Goal: Task Accomplishment & Management: Manage account settings

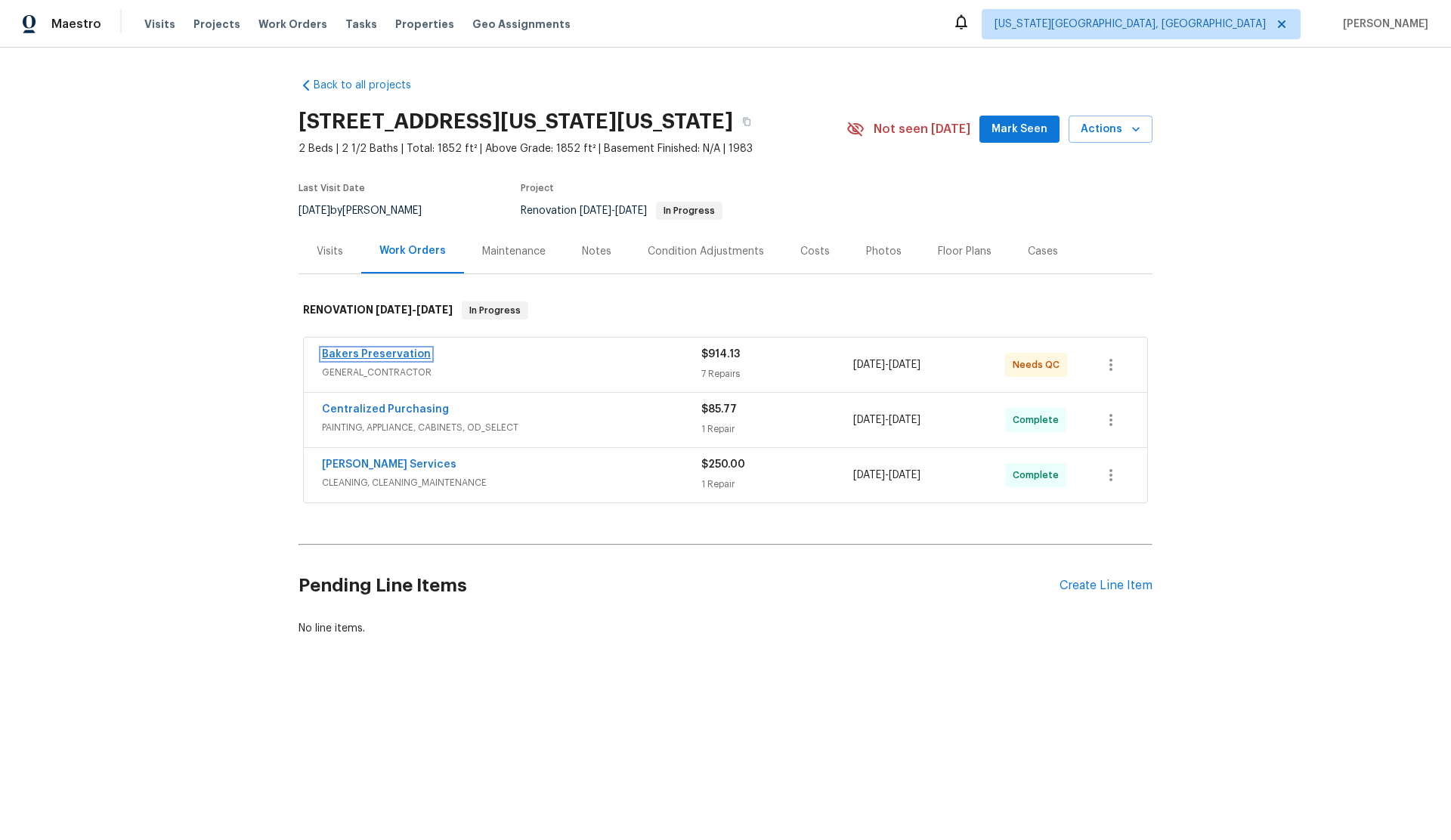
click at [388, 360] on link "Bakers Preservation" at bounding box center [376, 354] width 109 height 11
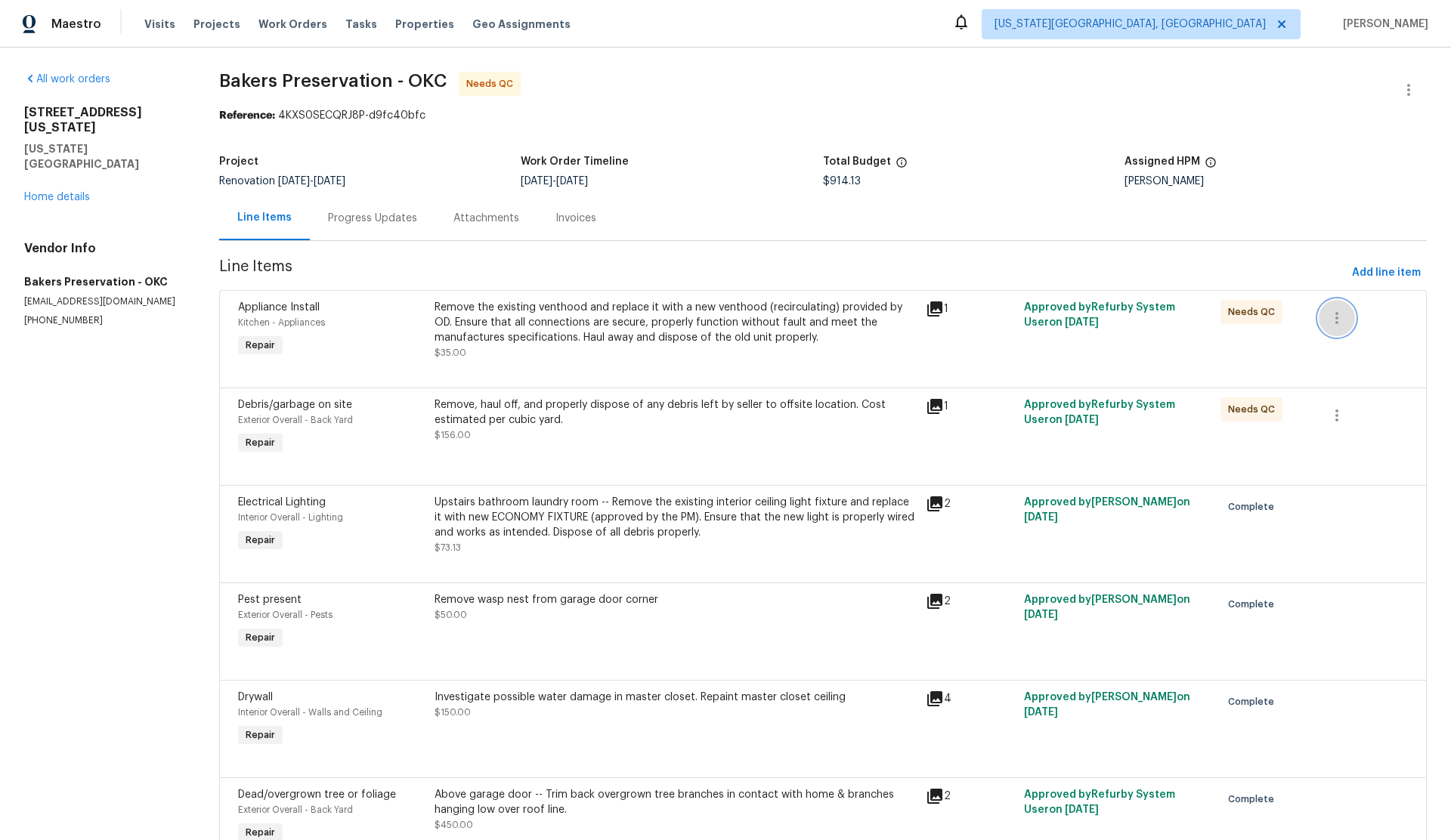
click at [1330, 320] on icon "button" at bounding box center [1337, 318] width 18 height 18
click at [1335, 320] on li "Cancel" at bounding box center [1348, 318] width 58 height 25
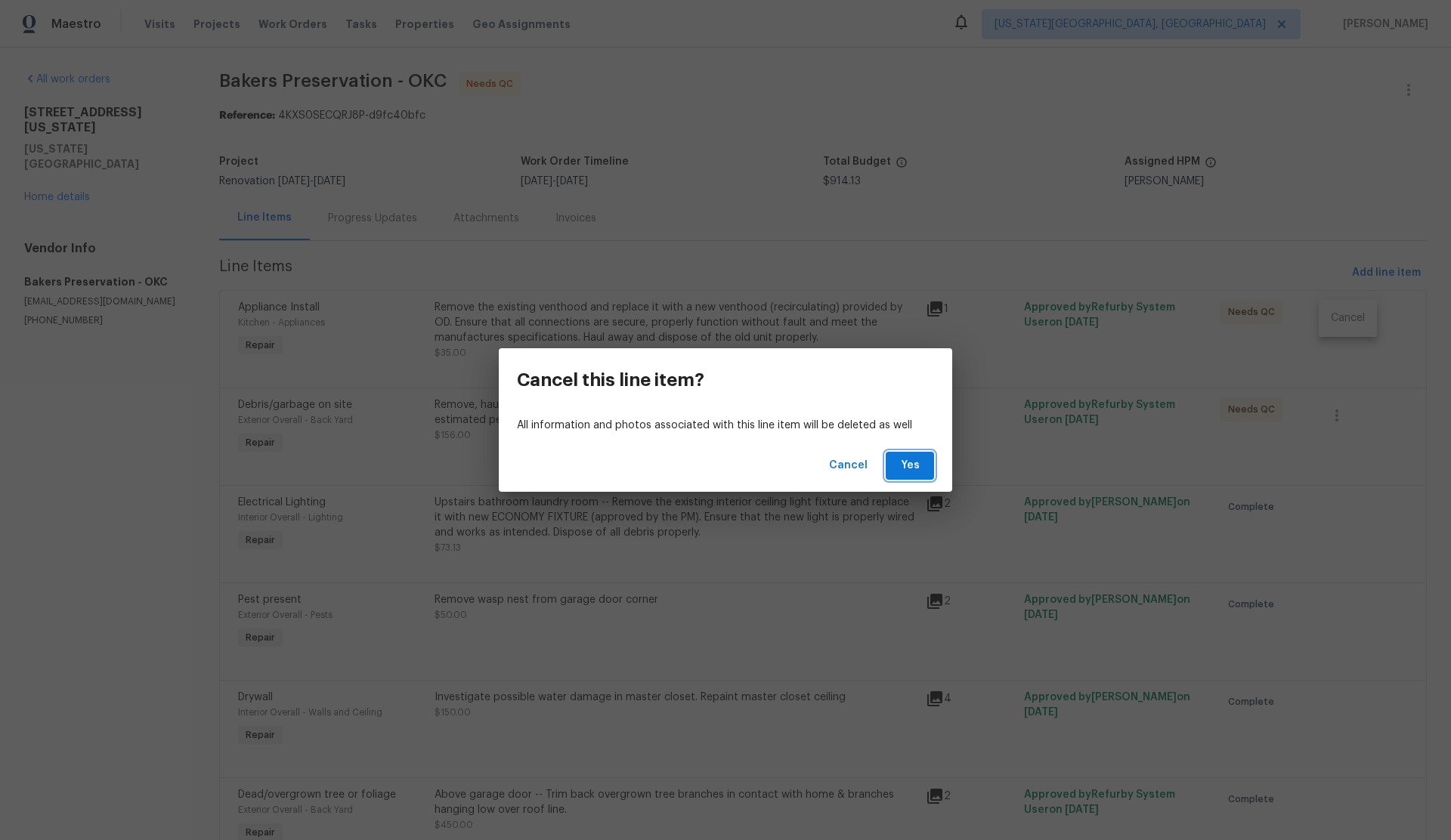
click at [912, 465] on span "Yes" at bounding box center [909, 465] width 24 height 19
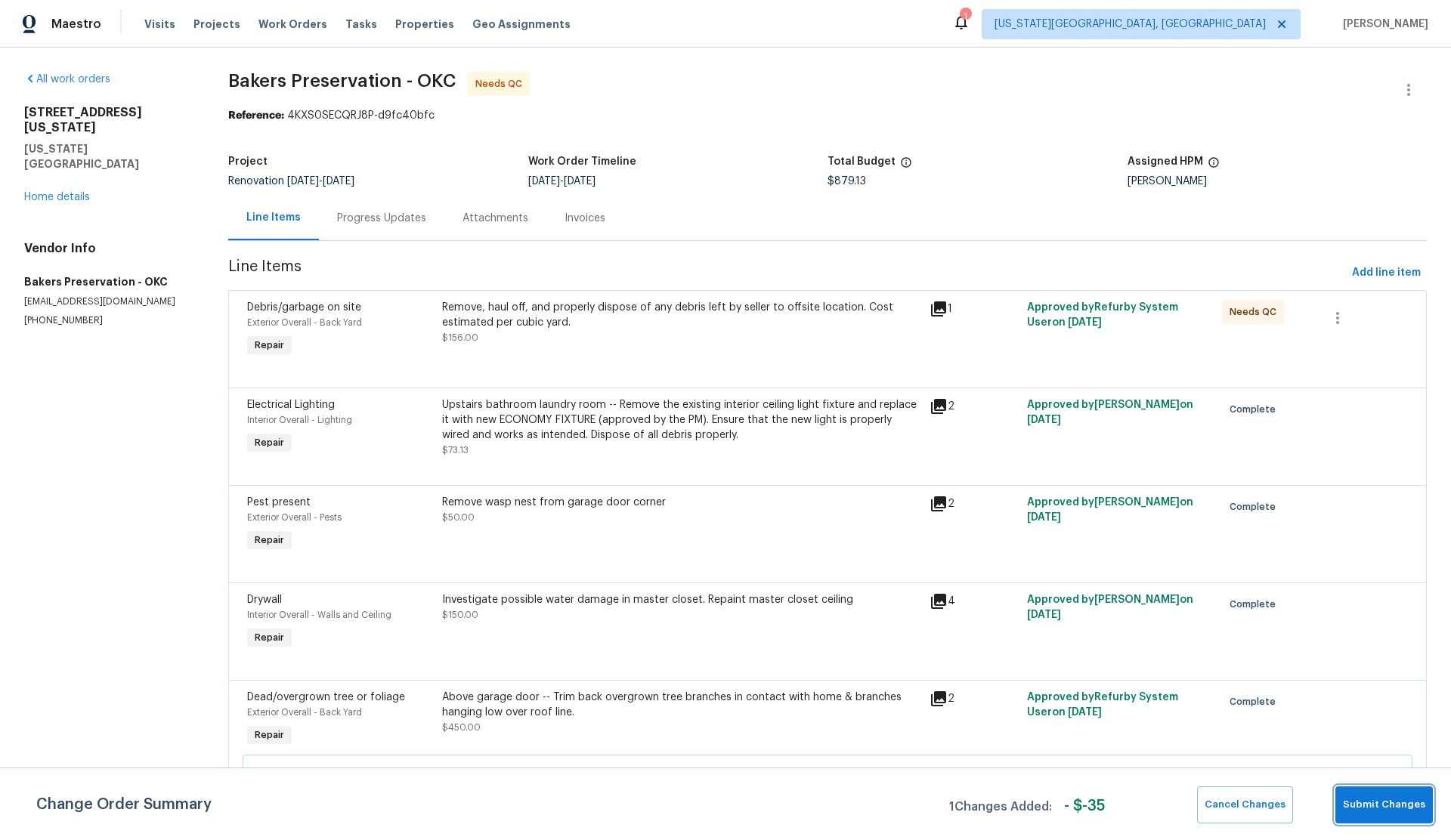
click at [1372, 797] on span "Submit Changes" at bounding box center [1384, 805] width 82 height 17
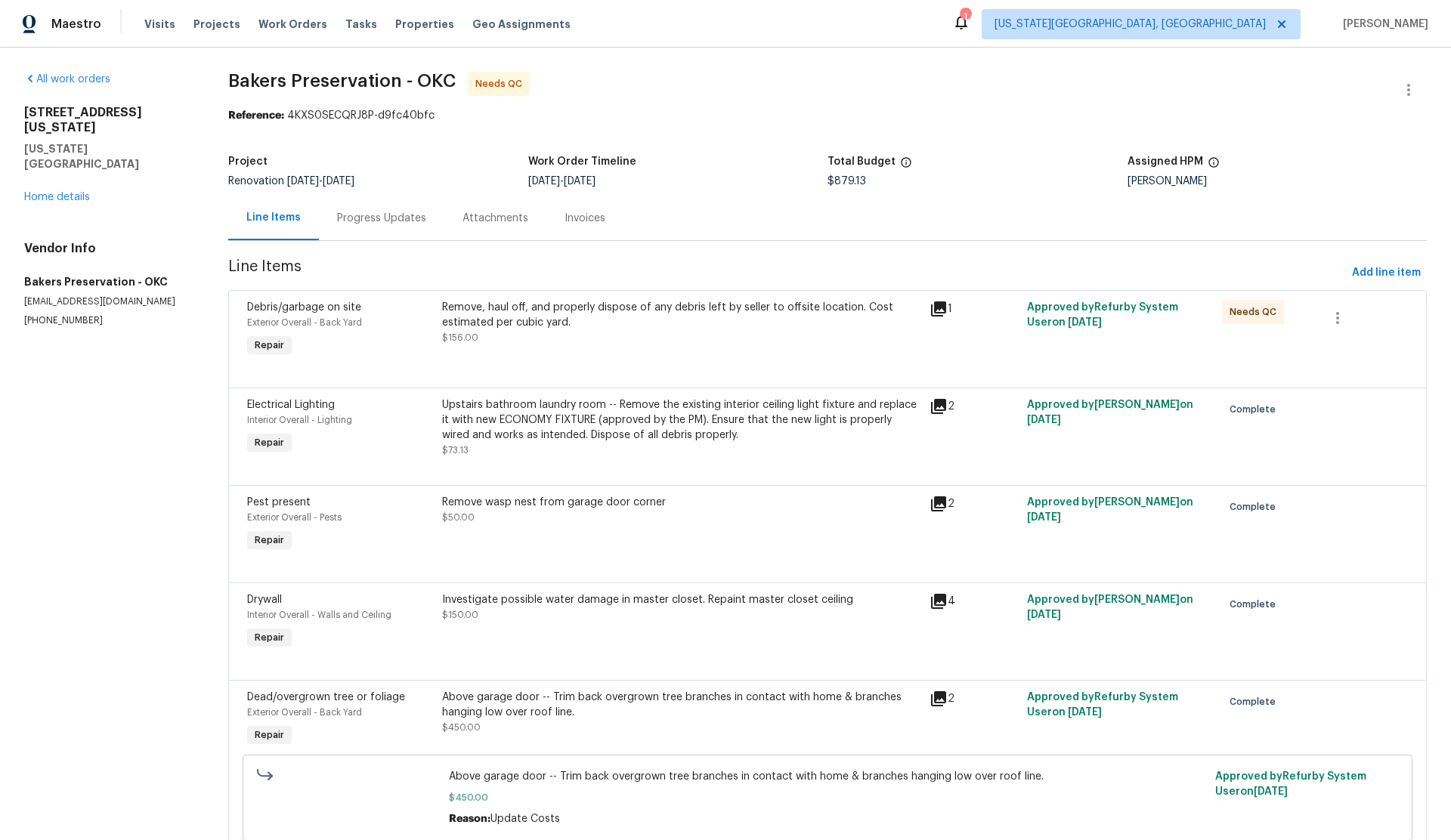
click at [341, 312] on span "Debris/garbage on site" at bounding box center [303, 308] width 114 height 11
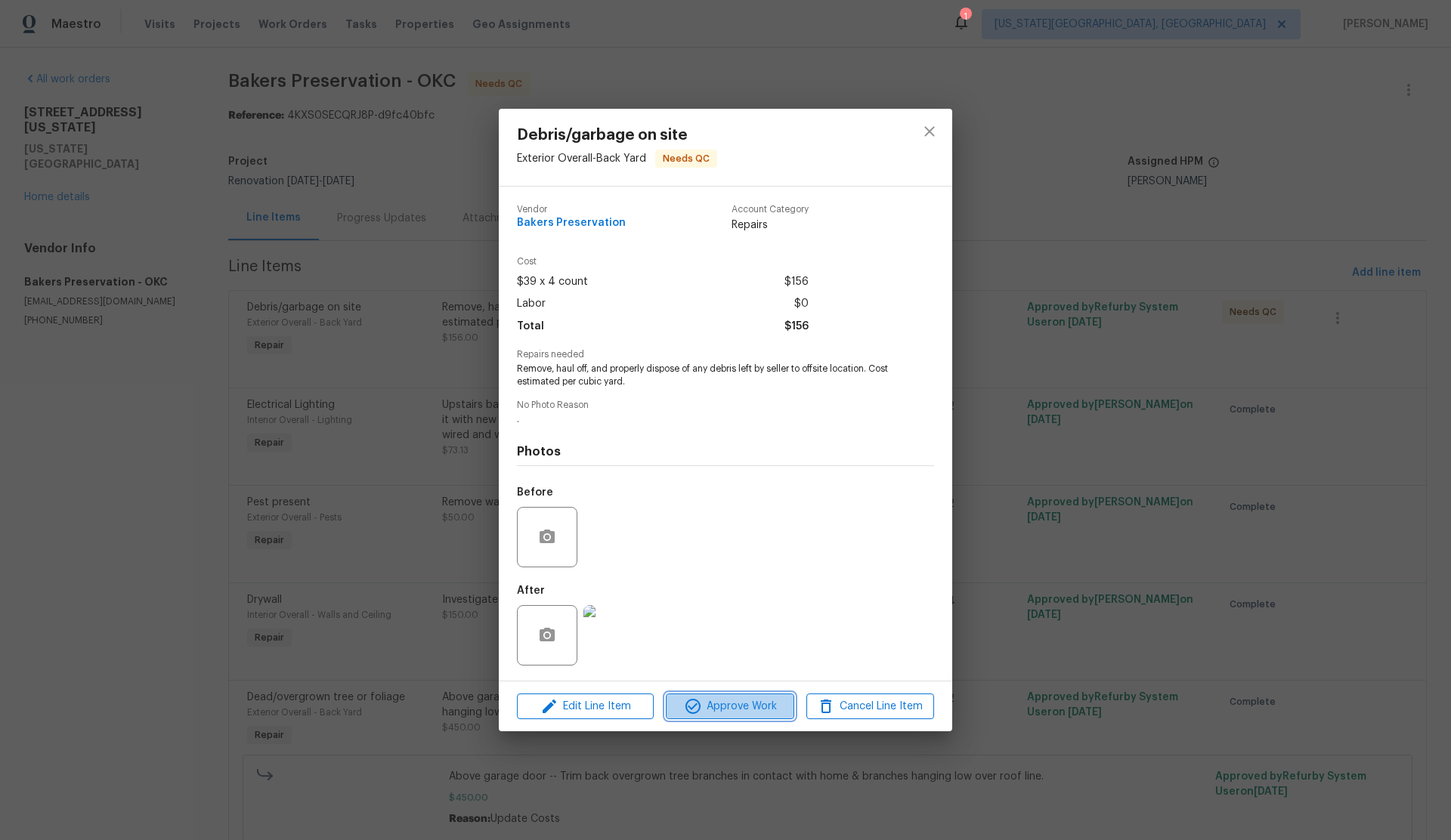
click at [729, 704] on span "Approve Work" at bounding box center [729, 706] width 119 height 19
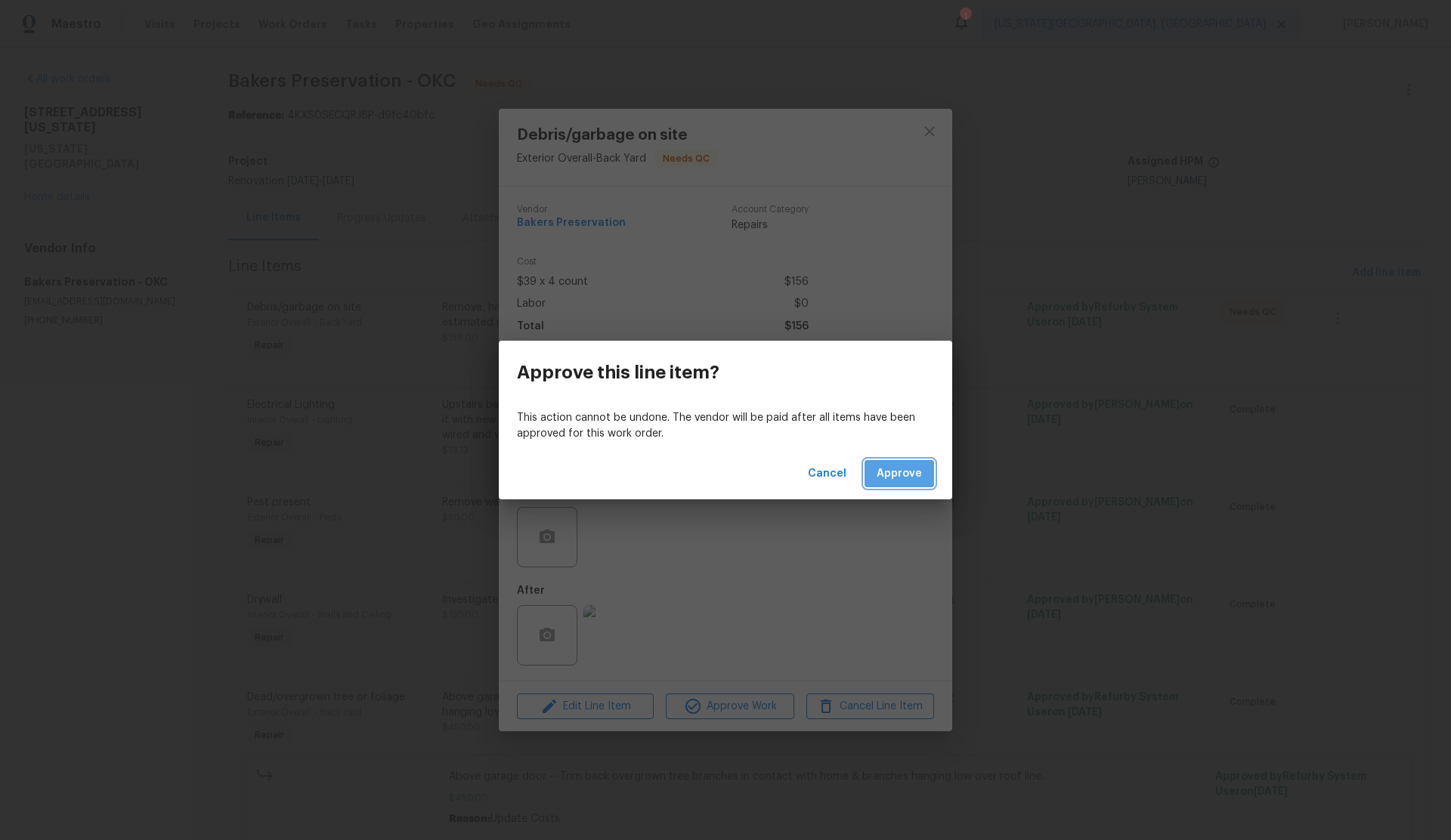
click at [908, 473] on span "Approve" at bounding box center [899, 474] width 45 height 19
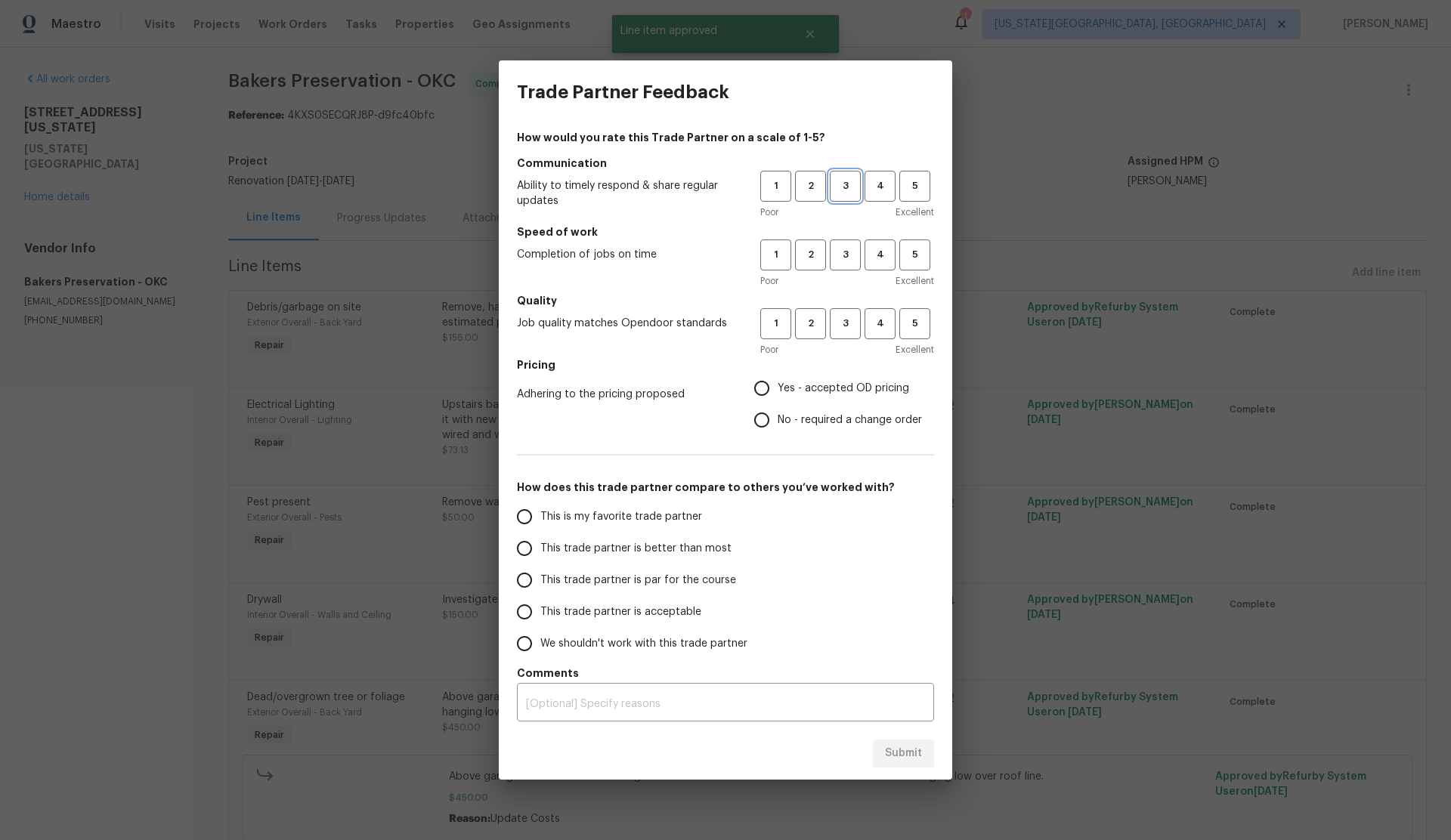
drag, startPoint x: 842, startPoint y: 180, endPoint x: 842, endPoint y: 237, distance: 57.0
click at [842, 183] on span "3" at bounding box center [845, 185] width 28 height 17
click at [843, 263] on span "3" at bounding box center [845, 254] width 28 height 17
drag, startPoint x: 846, startPoint y: 318, endPoint x: 771, endPoint y: 375, distance: 94.2
click at [845, 320] on span "3" at bounding box center [845, 323] width 28 height 17
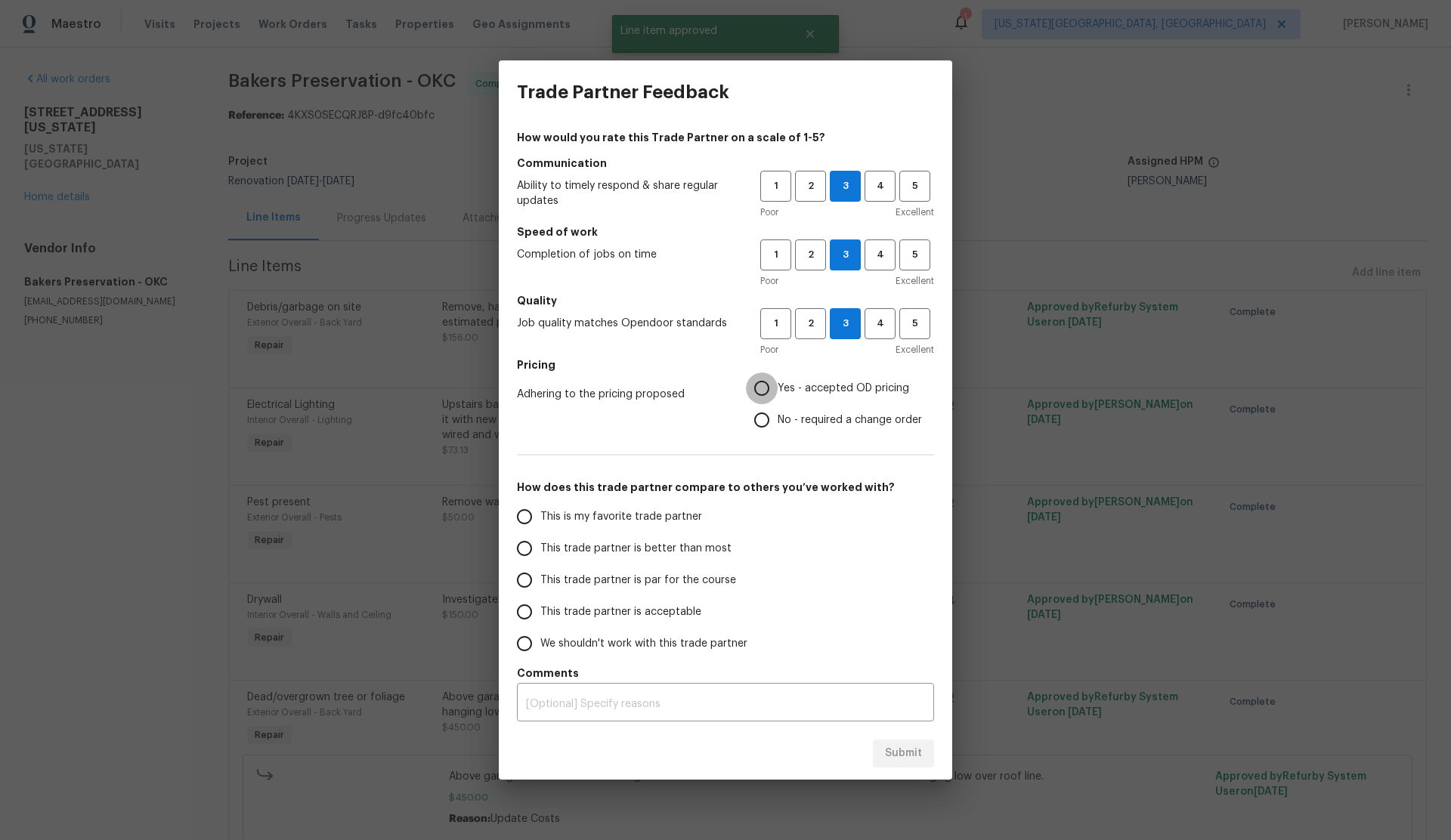
click at [765, 386] on input "Yes - accepted OD pricing" at bounding box center [761, 388] width 32 height 32
radio input "true"
drag, startPoint x: 529, startPoint y: 552, endPoint x: 539, endPoint y: 567, distance: 18.0
click at [529, 552] on input "This trade partner is better than most" at bounding box center [524, 548] width 32 height 32
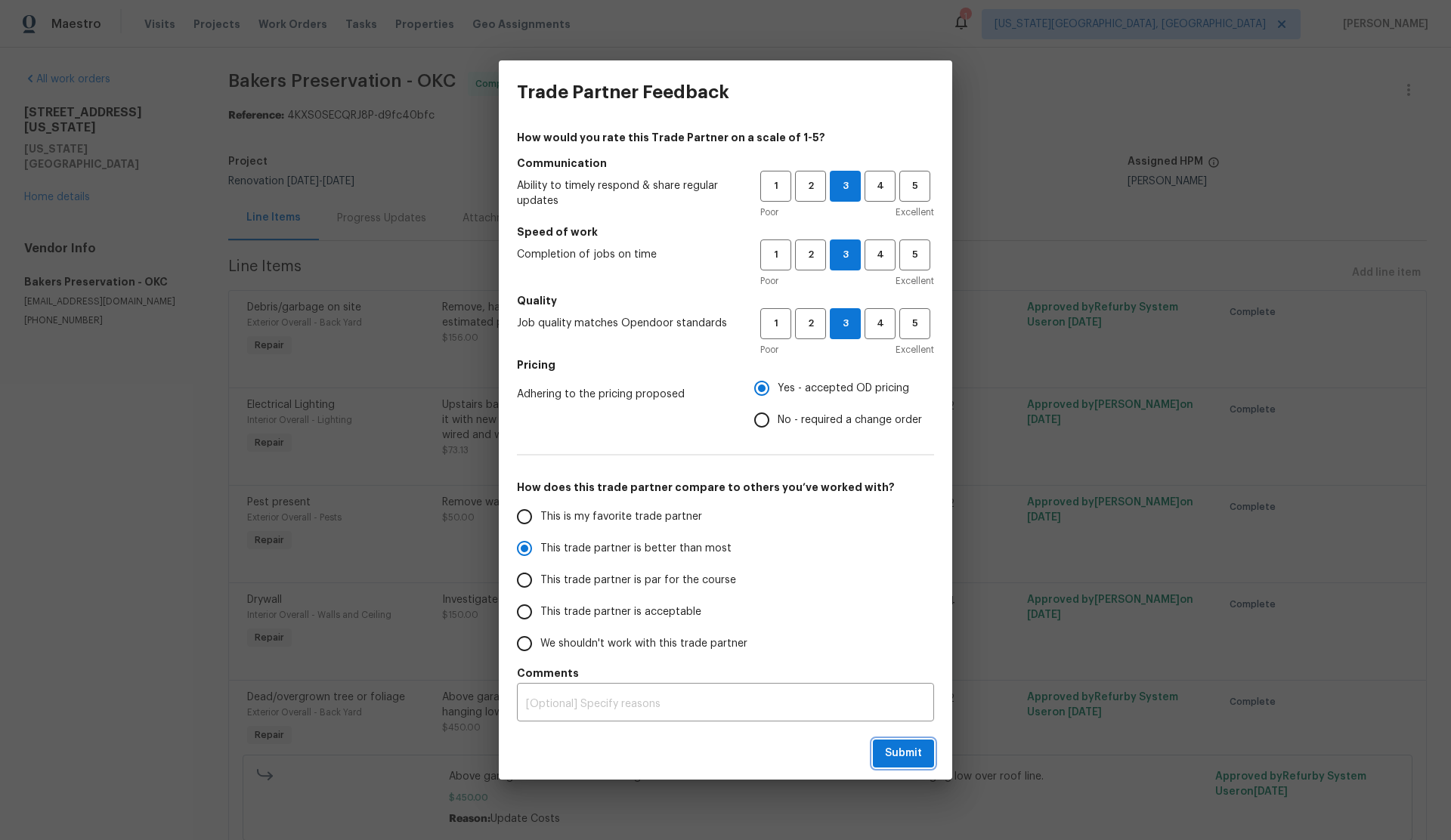
click at [916, 755] on span "Submit" at bounding box center [903, 753] width 37 height 19
radio input "true"
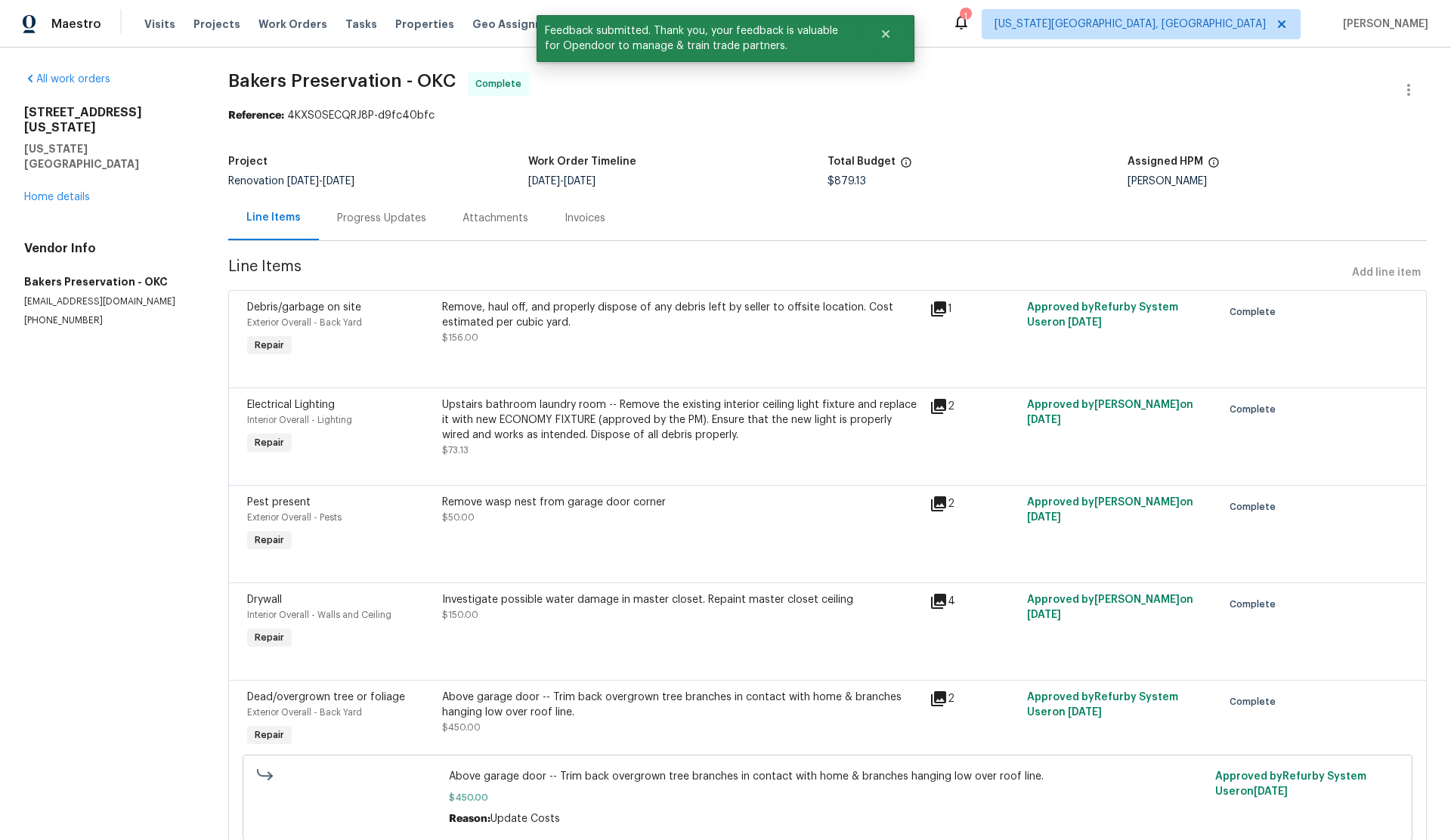
scroll to position [59, 0]
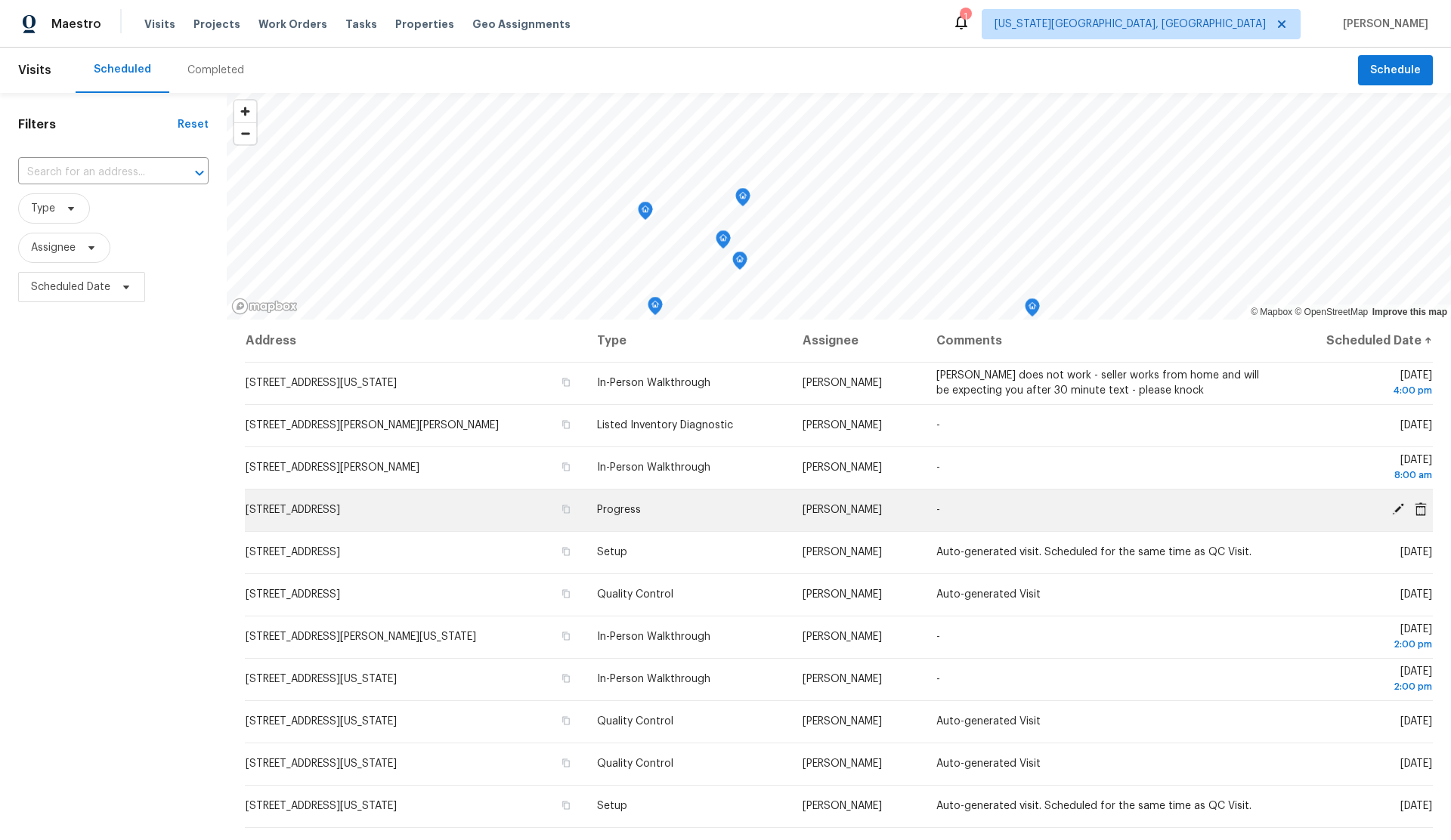
click at [1399, 509] on icon at bounding box center [1398, 509] width 12 height 12
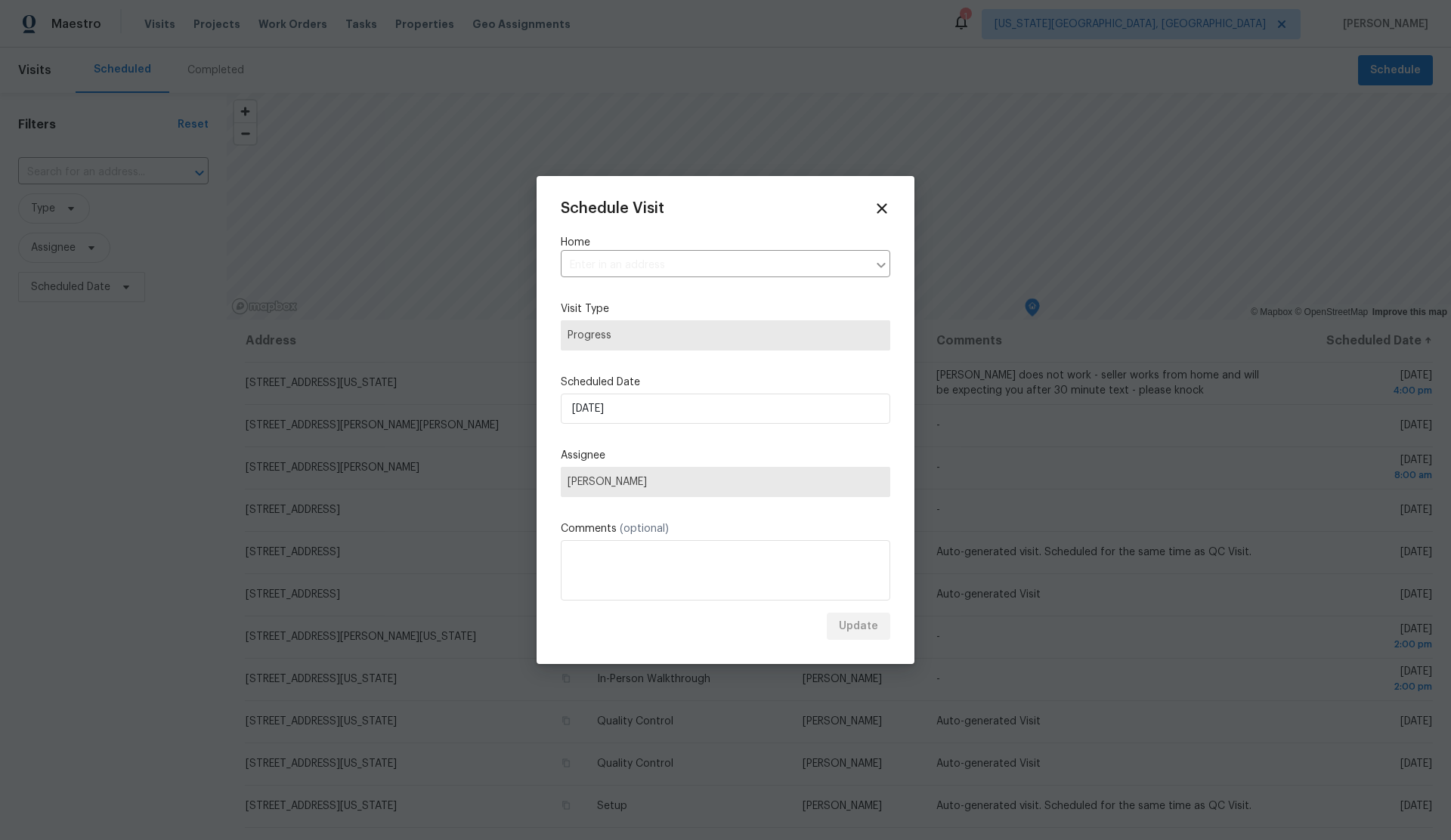
type input "[STREET_ADDRESS]"
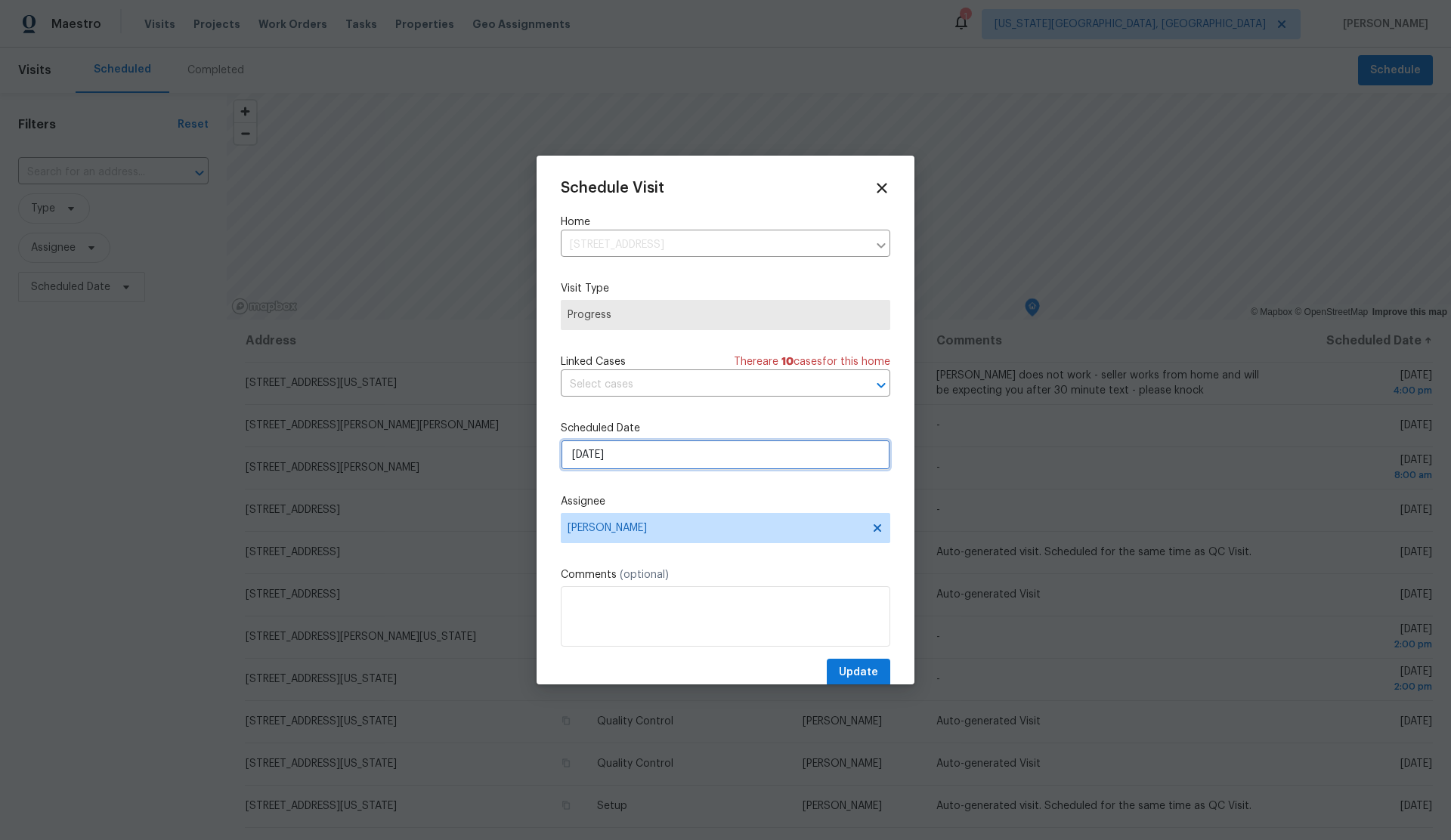
click at [641, 456] on input "[DATE]" at bounding box center [726, 454] width 330 height 30
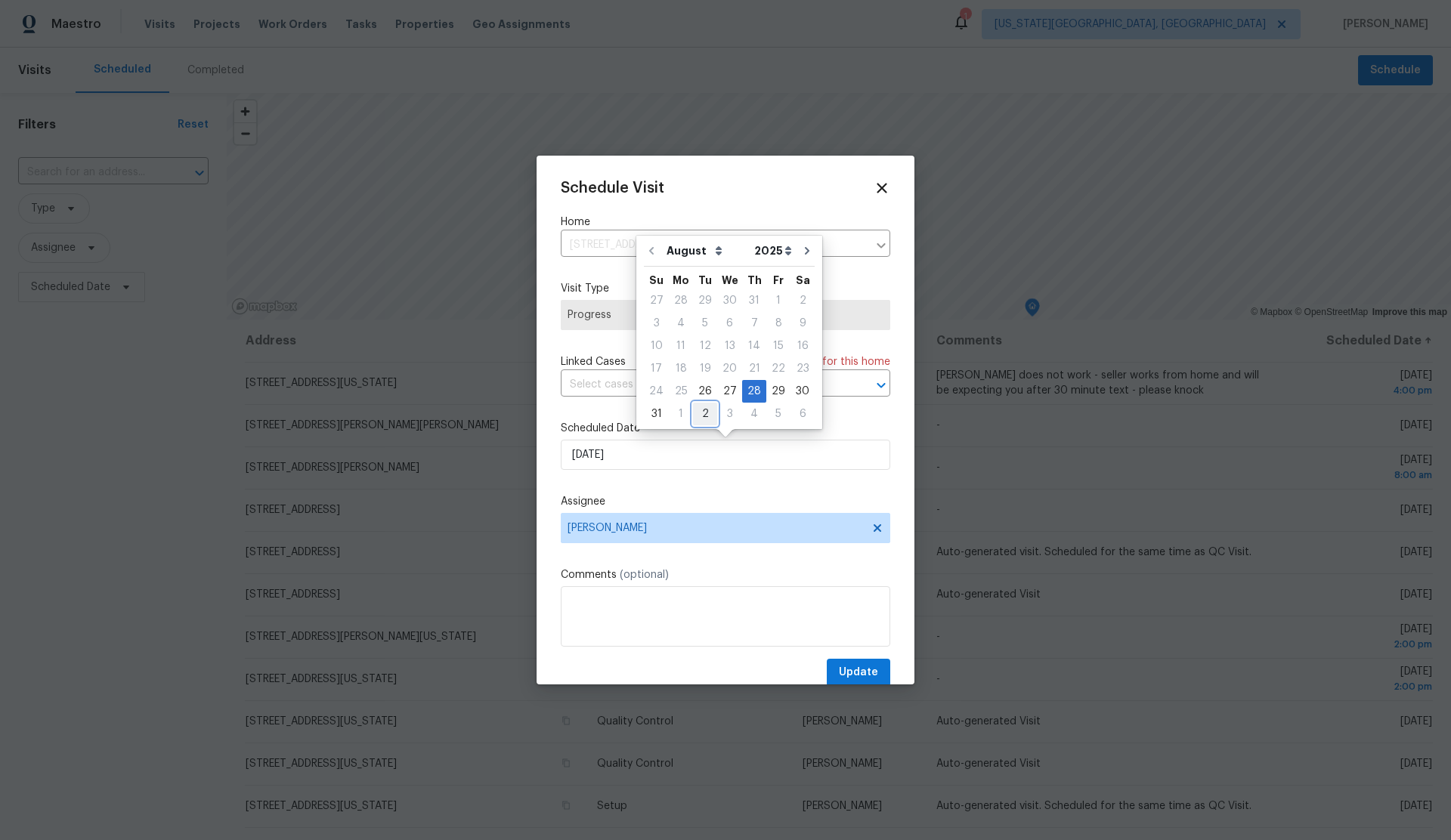
click at [696, 413] on div "2" at bounding box center [705, 414] width 24 height 21
type input "9/2/2025"
select select "8"
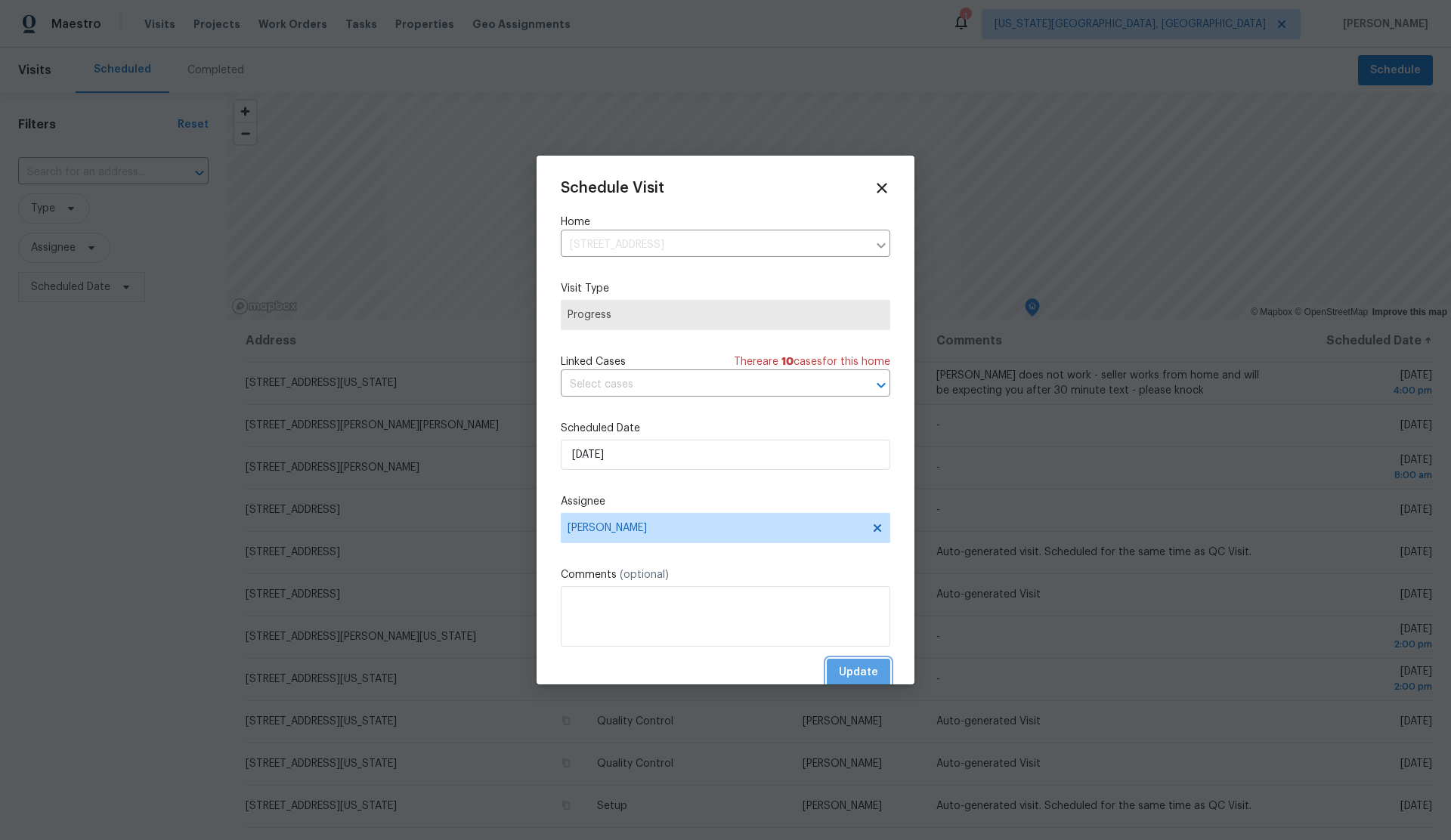
click at [869, 670] on span "Update" at bounding box center [859, 673] width 39 height 19
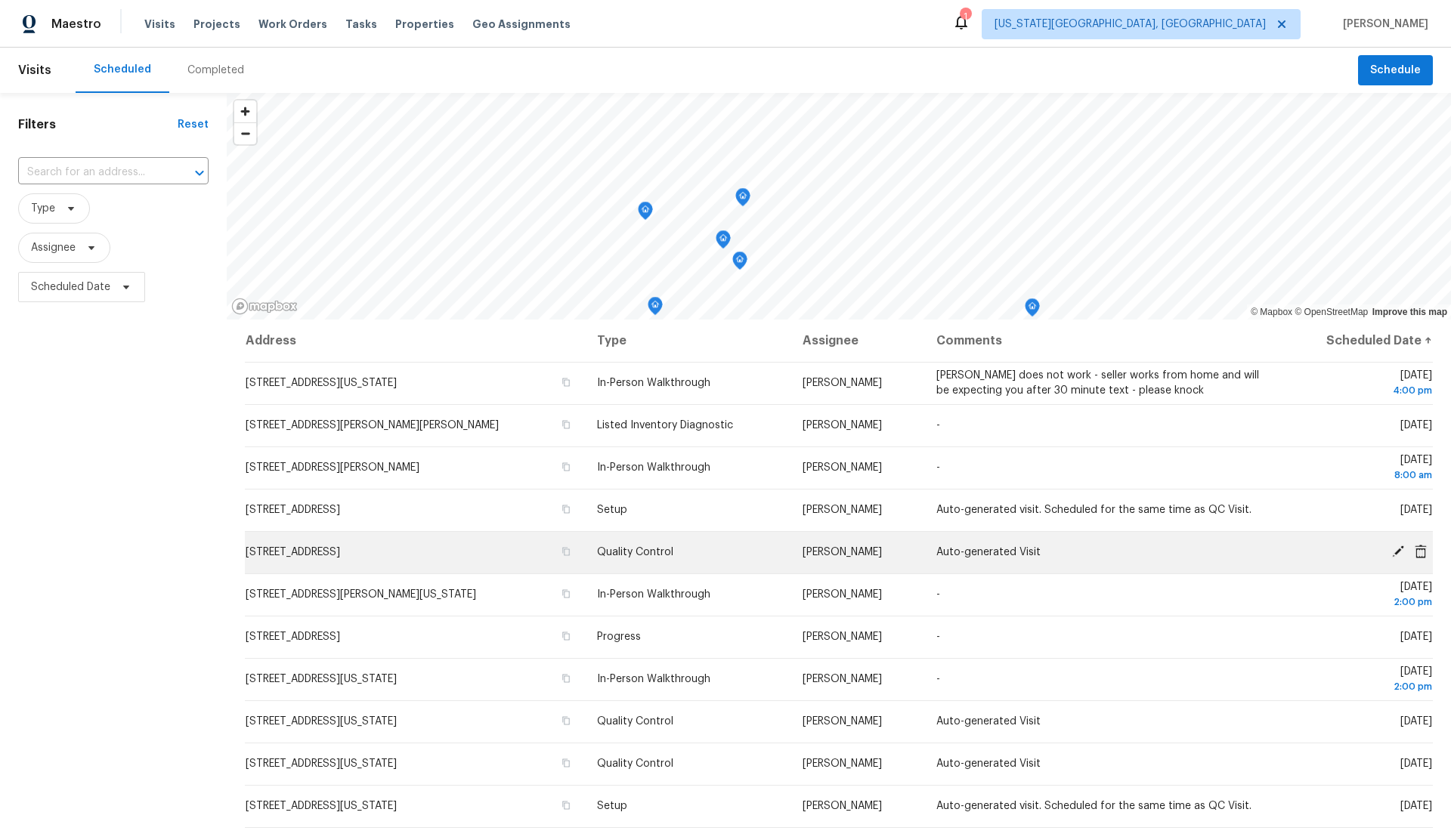
click at [1399, 550] on icon at bounding box center [1398, 551] width 12 height 12
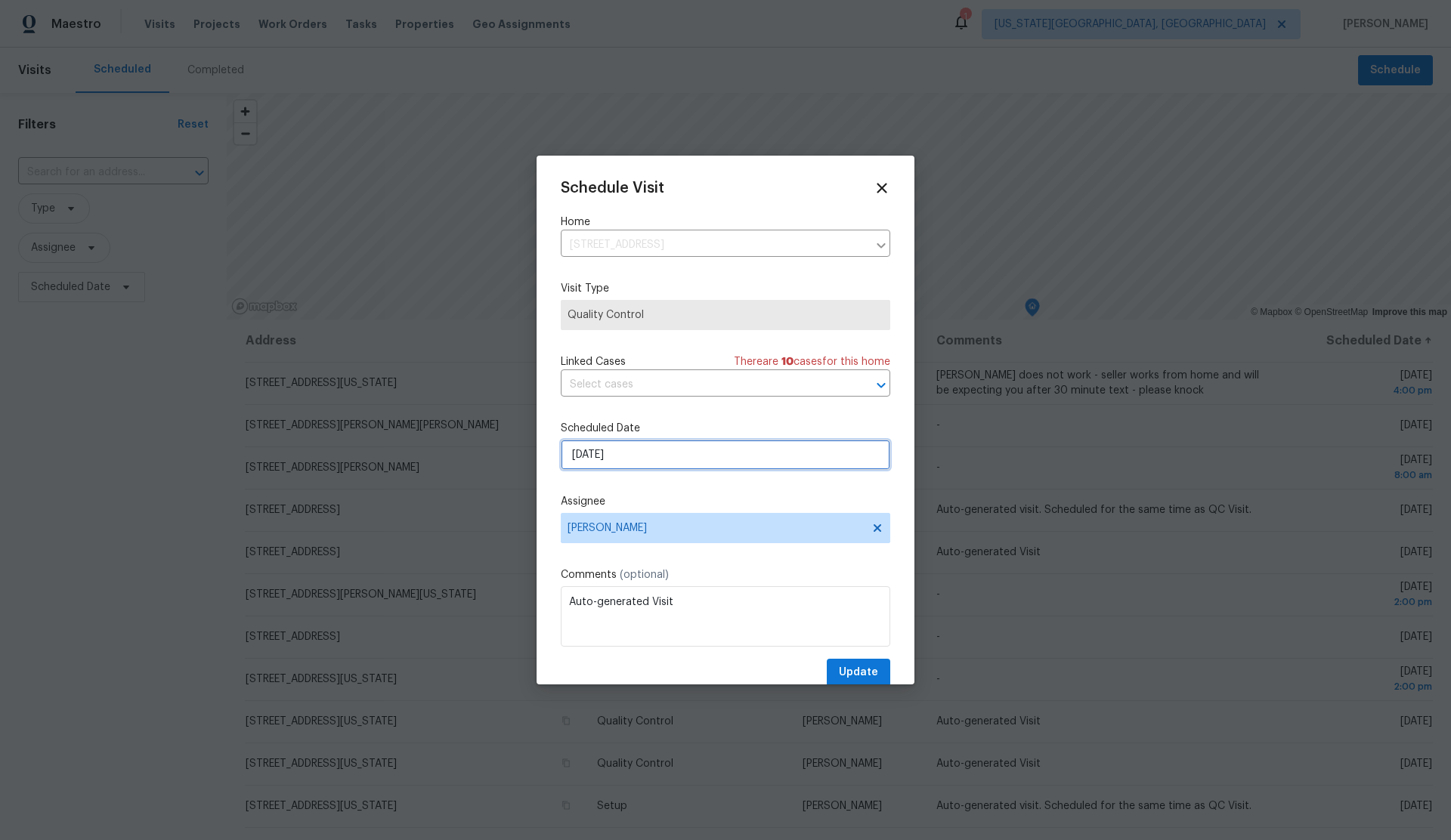
click at [661, 457] on input "8/28/2025" at bounding box center [726, 454] width 330 height 30
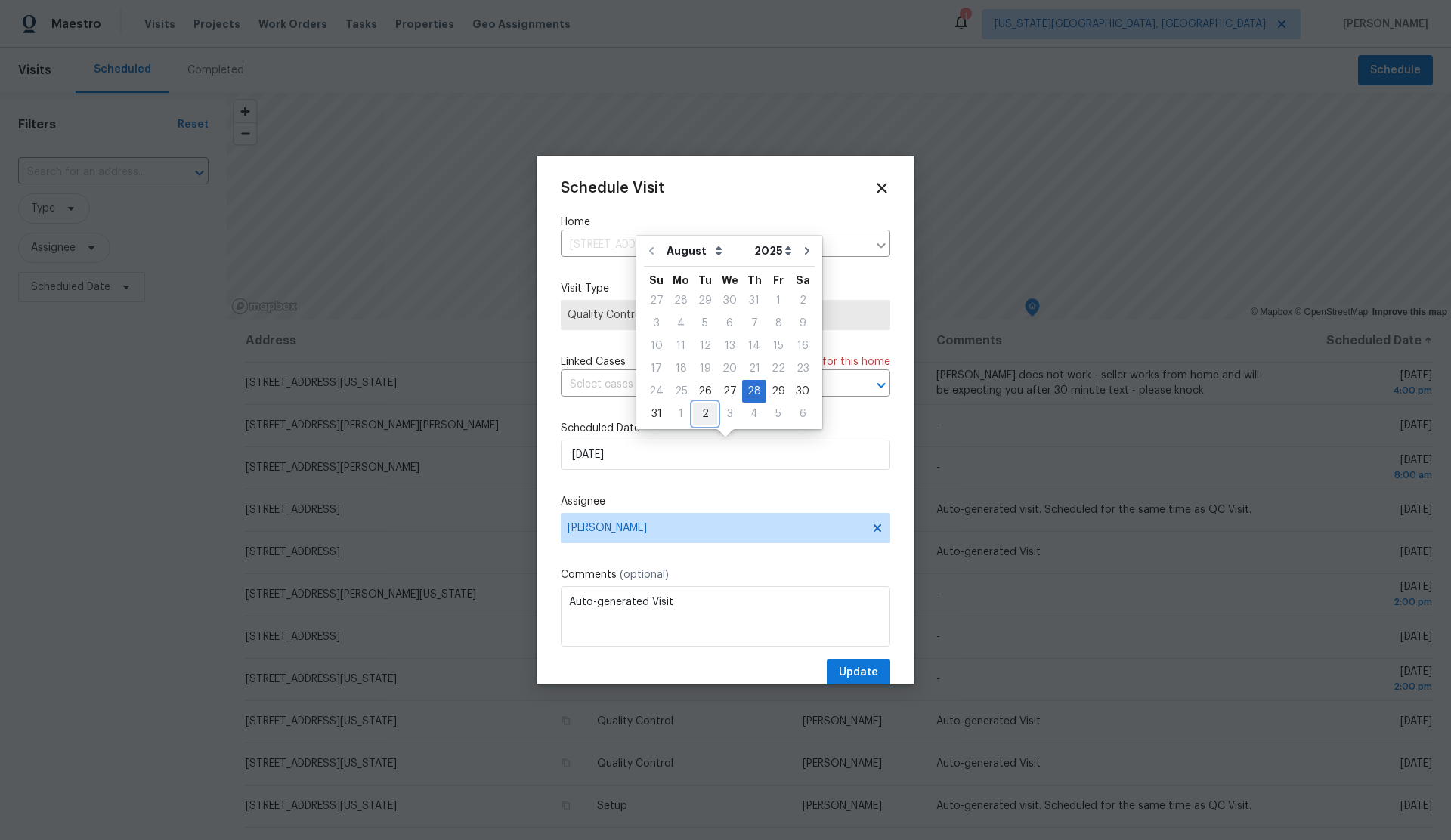
click at [698, 412] on div "2" at bounding box center [705, 414] width 24 height 21
type input "9/2/2025"
select select "8"
click at [865, 669] on span "Update" at bounding box center [859, 673] width 39 height 19
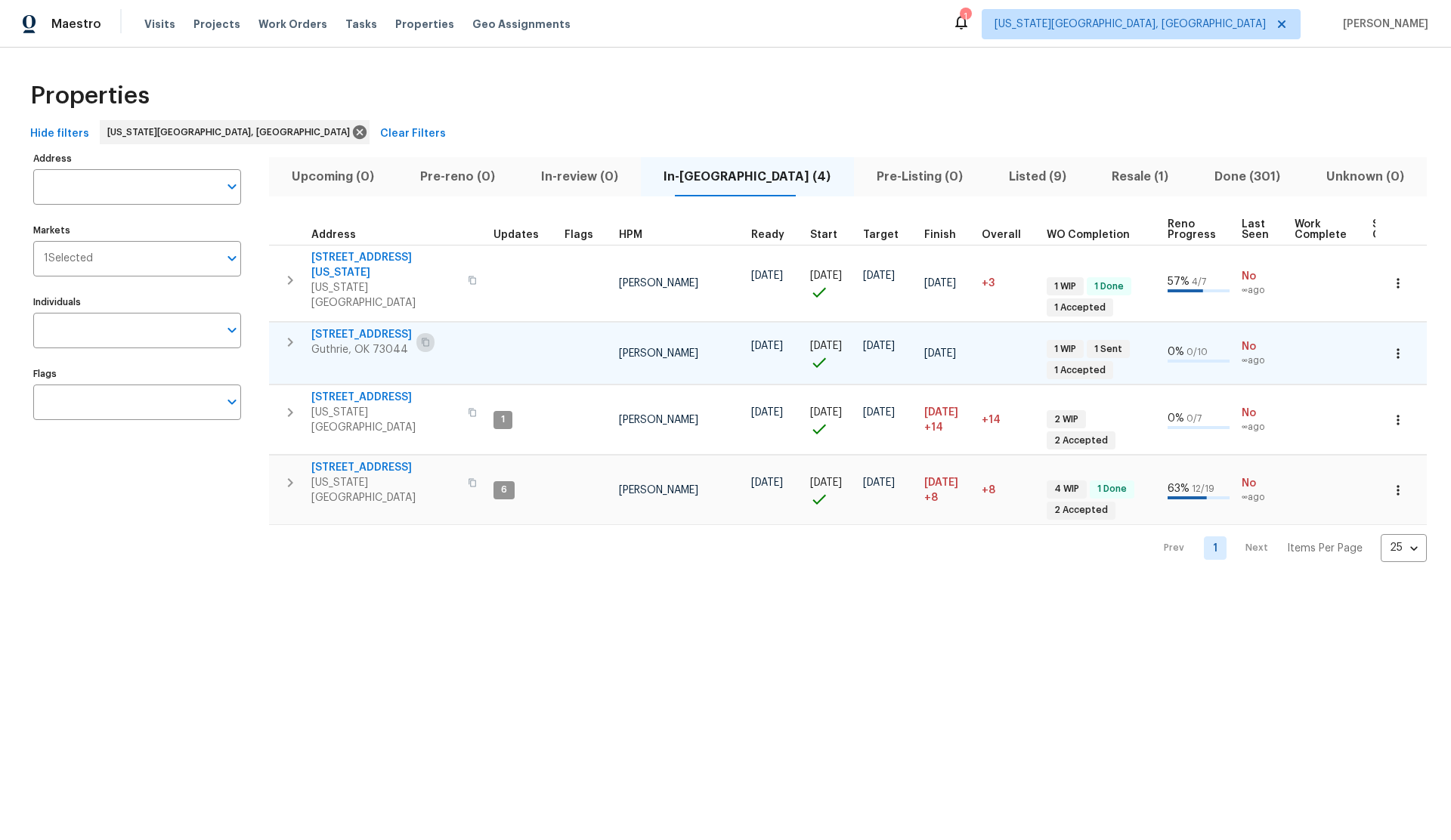
click at [421, 338] on icon "button" at bounding box center [425, 342] width 9 height 9
click at [1399, 483] on icon "button" at bounding box center [1398, 491] width 15 height 15
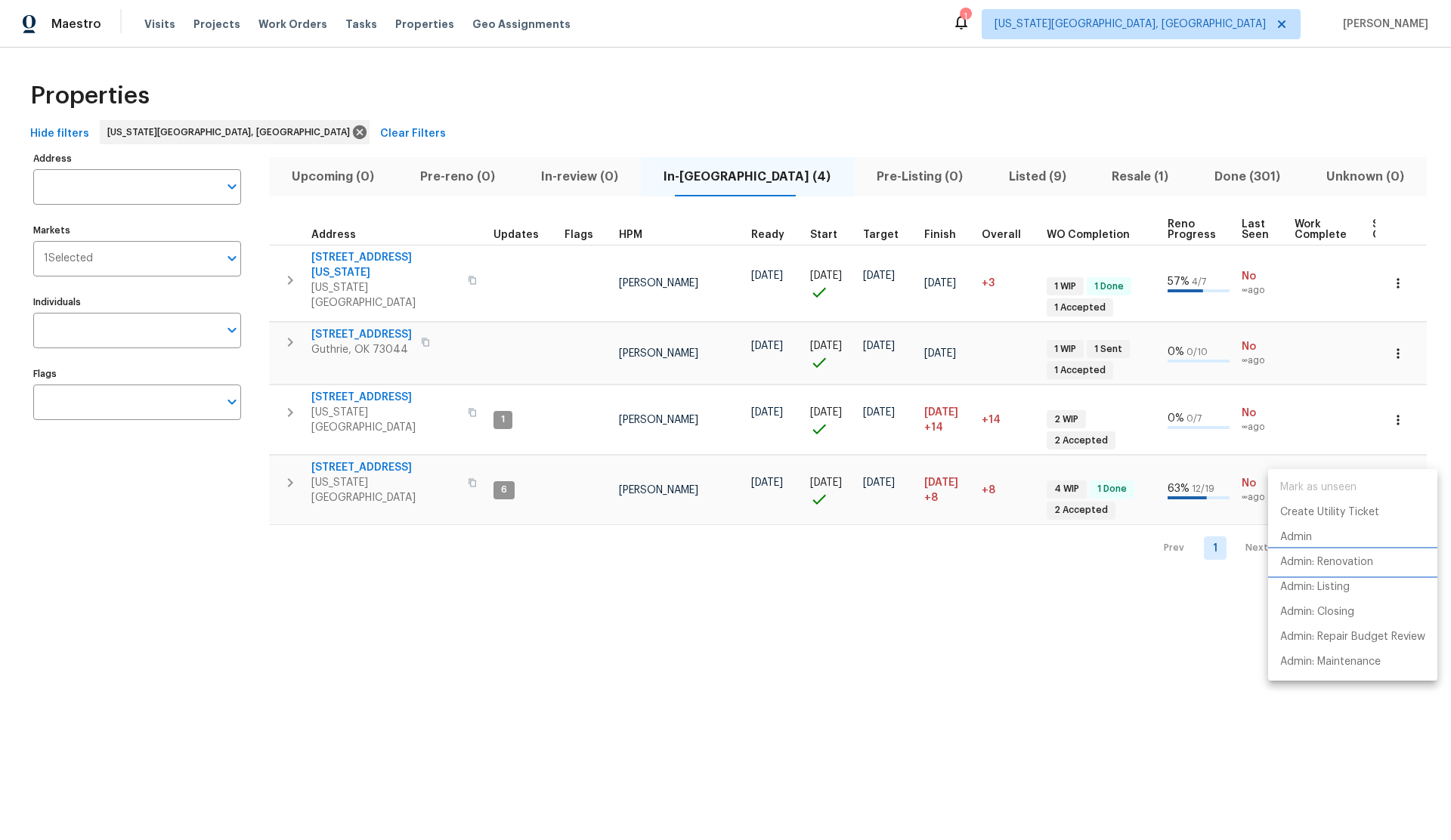
click at [1326, 562] on p "Admin: Renovation" at bounding box center [1326, 562] width 93 height 16
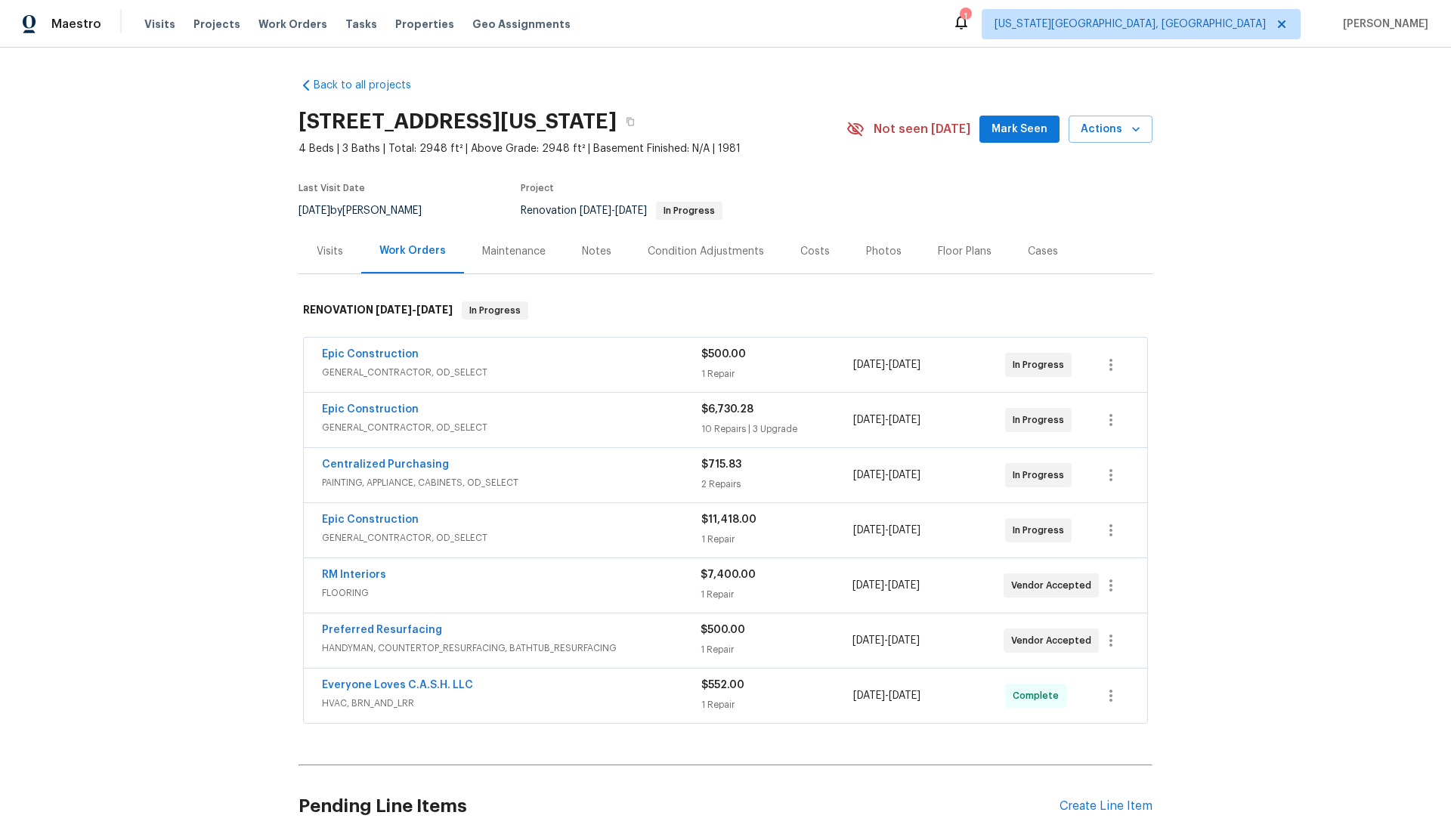
scroll to position [1, 0]
click at [1077, 805] on div "Create Line Item" at bounding box center [1106, 806] width 93 height 15
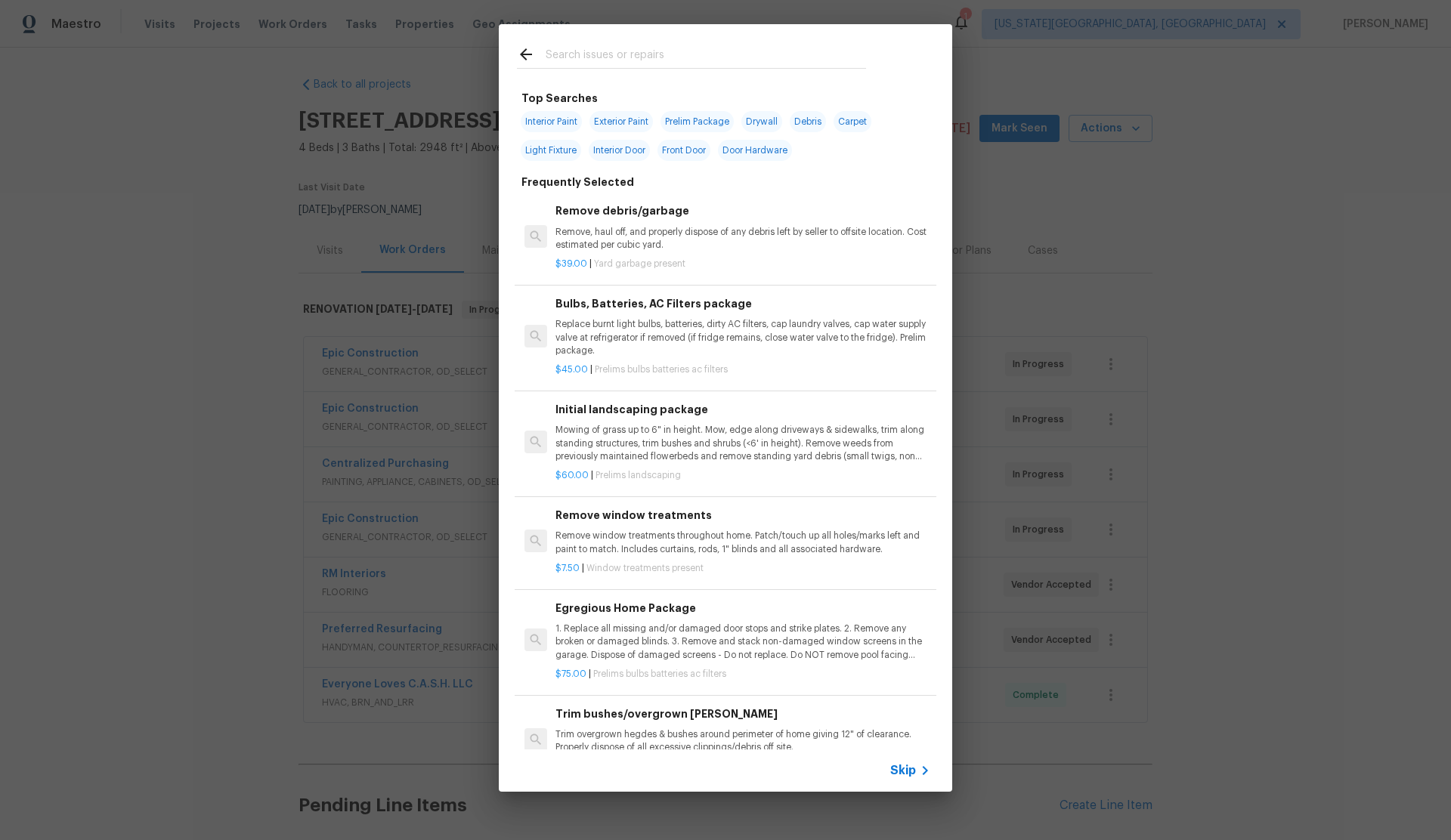
click at [897, 770] on span "Skip" at bounding box center [902, 770] width 25 height 15
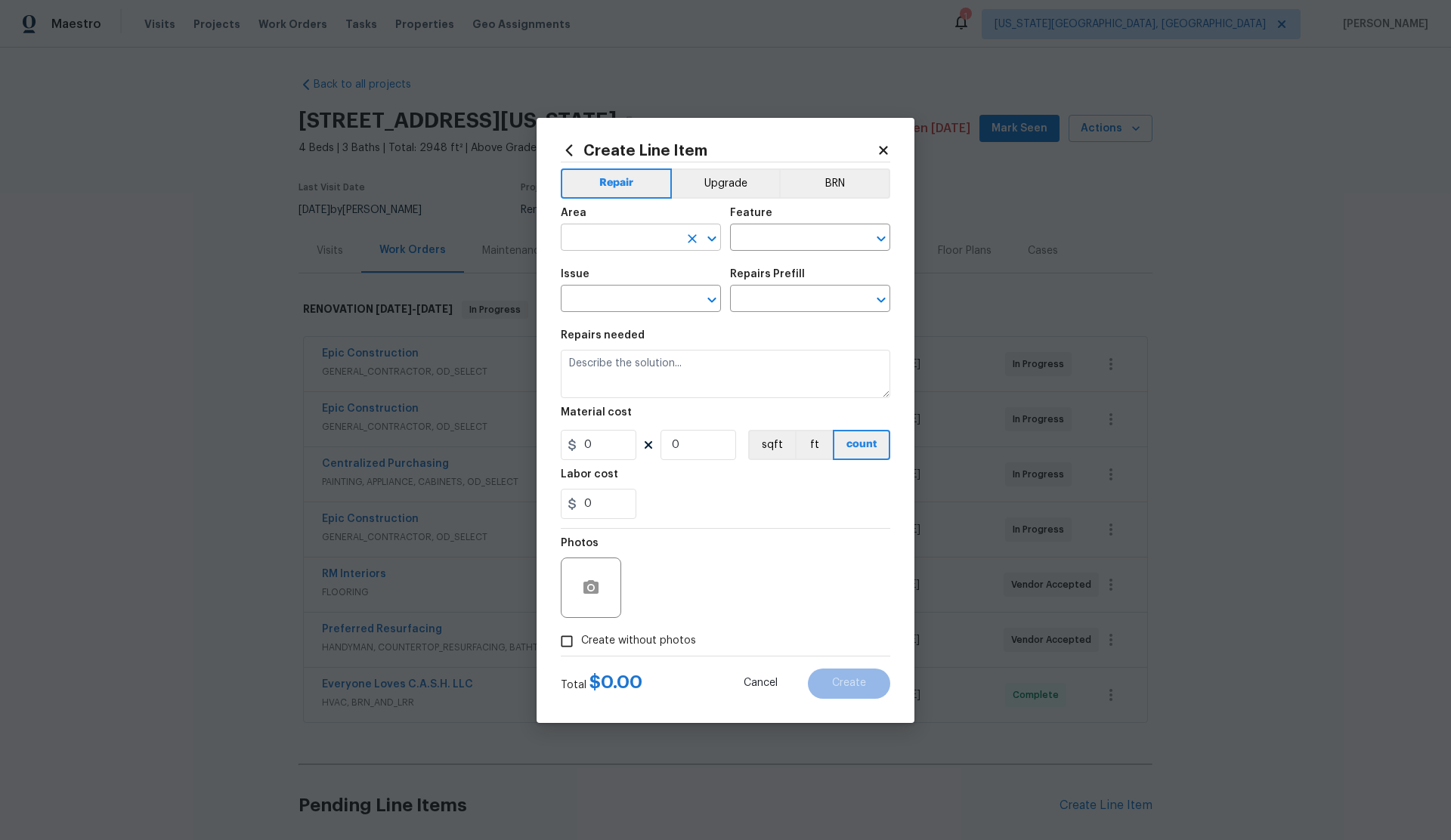
click at [605, 238] on input "text" at bounding box center [620, 239] width 118 height 24
click at [615, 293] on li "Interior Overall" at bounding box center [641, 297] width 160 height 25
type input "Interior Overall"
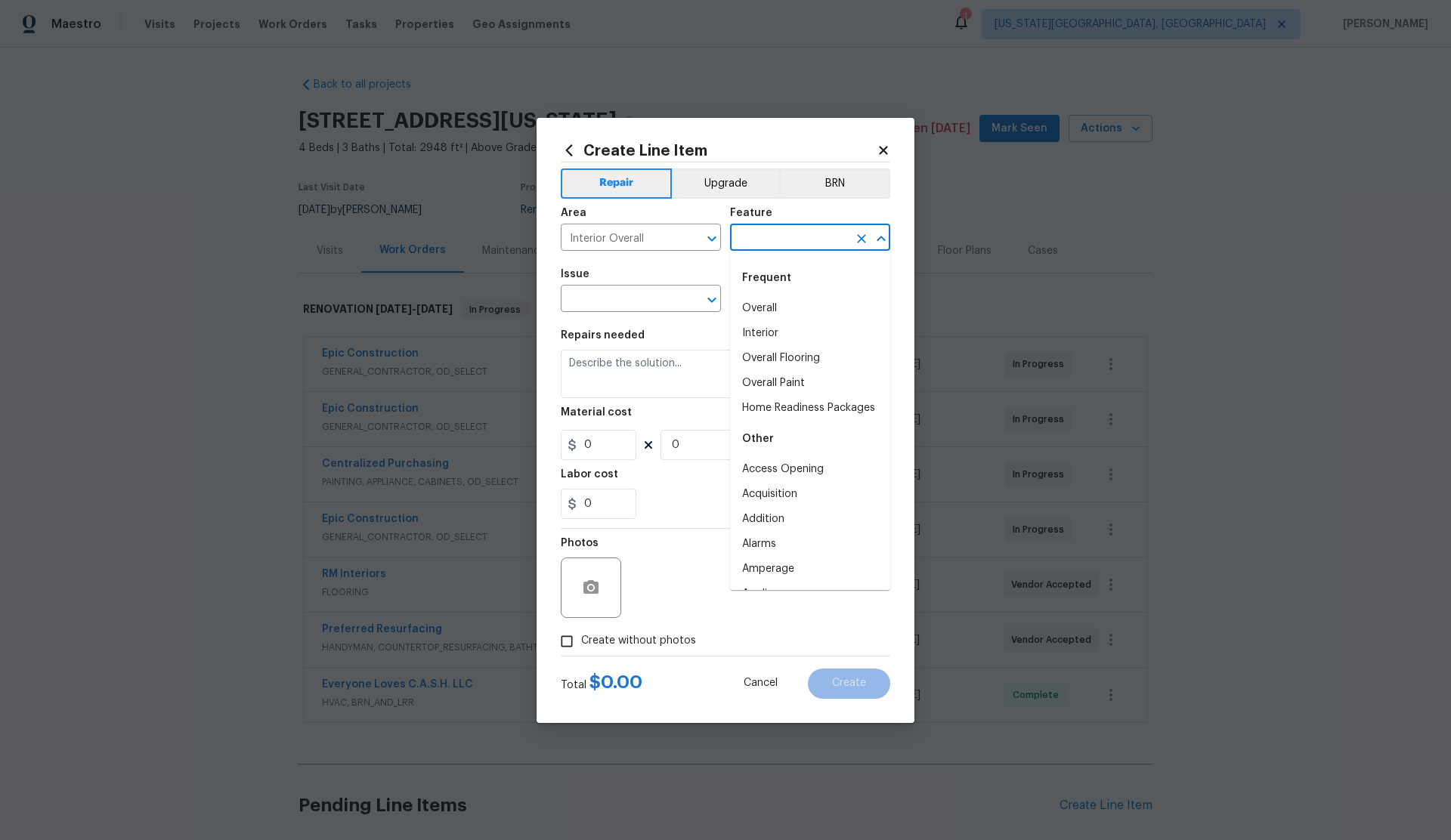
click at [750, 244] on input "text" at bounding box center [789, 239] width 118 height 24
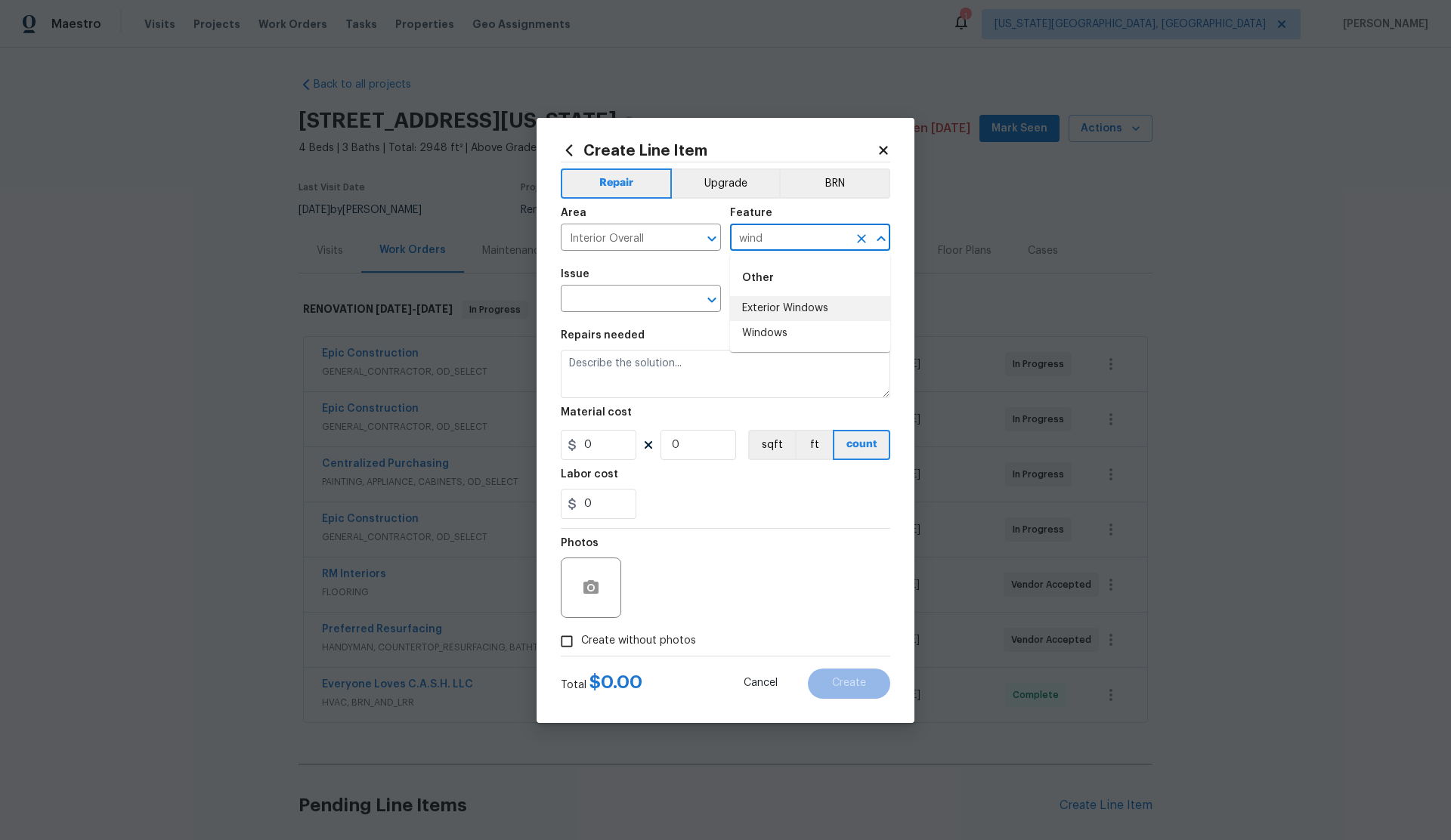
drag, startPoint x: 763, startPoint y: 307, endPoint x: 749, endPoint y: 303, distance: 14.6
click at [761, 306] on li "Exterior Windows" at bounding box center [810, 308] width 160 height 25
type input "Exterior Windows"
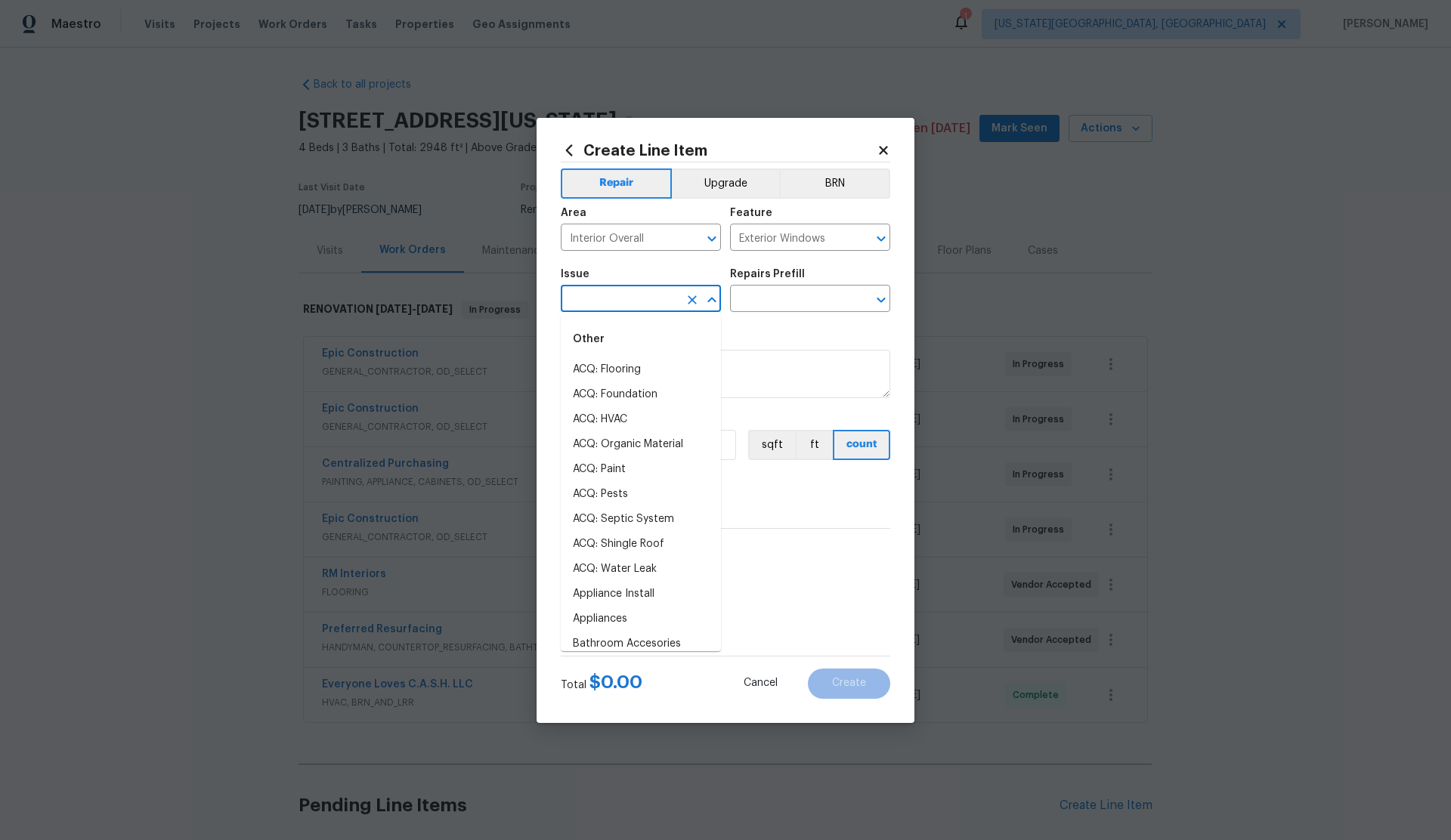
click at [585, 295] on input "text" at bounding box center [620, 300] width 118 height 24
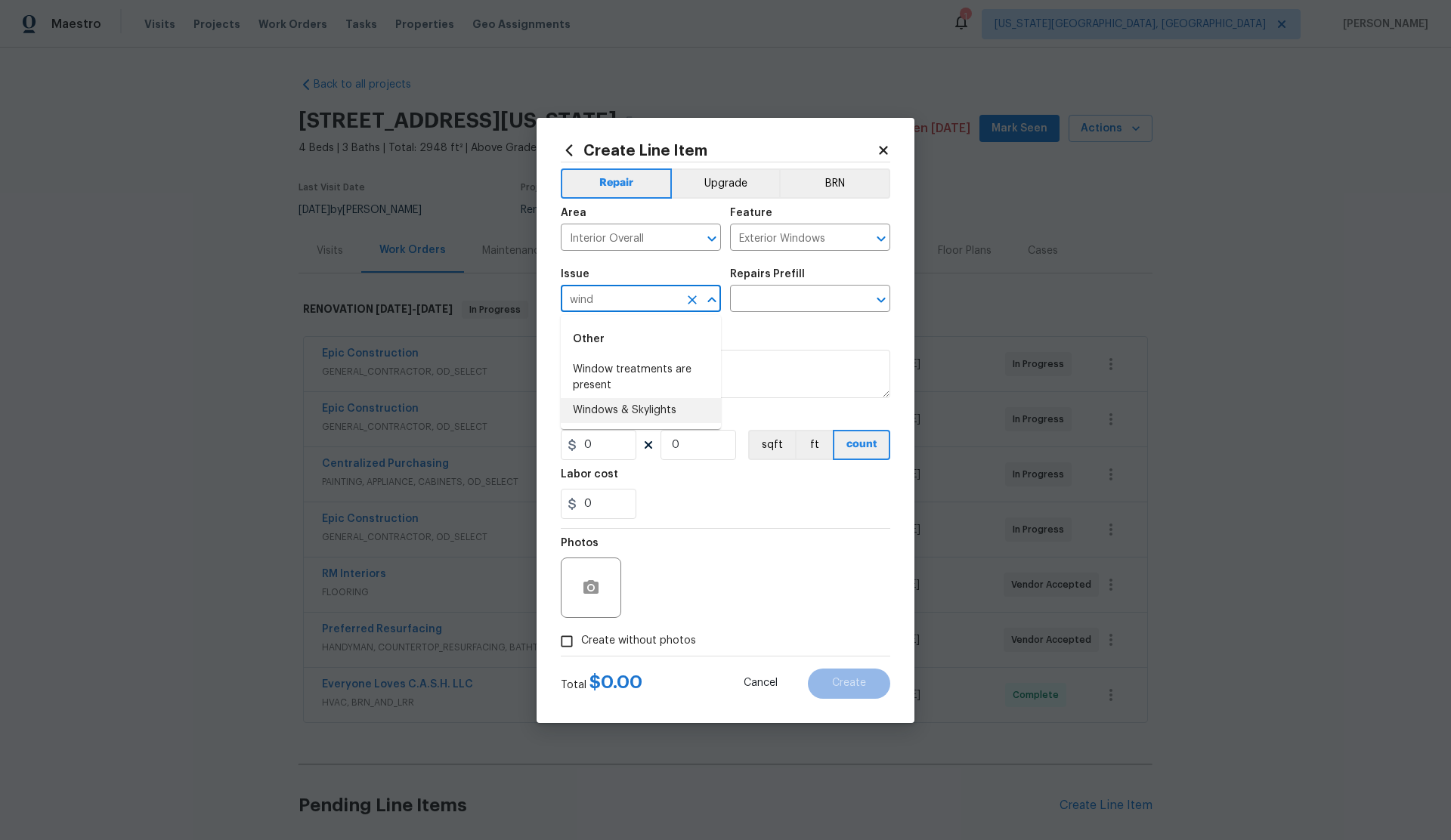
click at [605, 408] on li "Windows & Skylights" at bounding box center [641, 410] width 160 height 25
type input "Windows & Skylights"
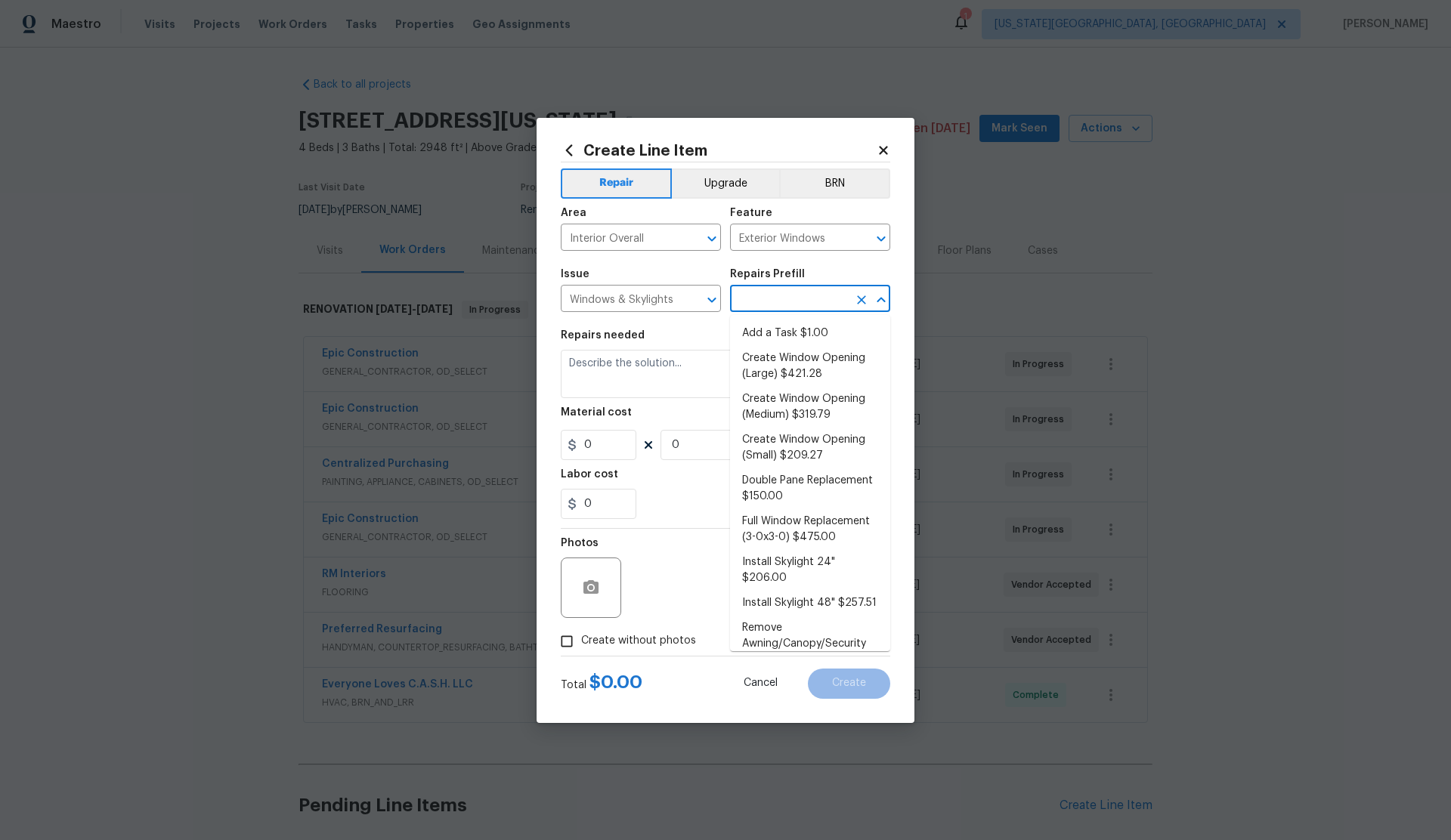
click at [760, 299] on input "text" at bounding box center [789, 300] width 118 height 24
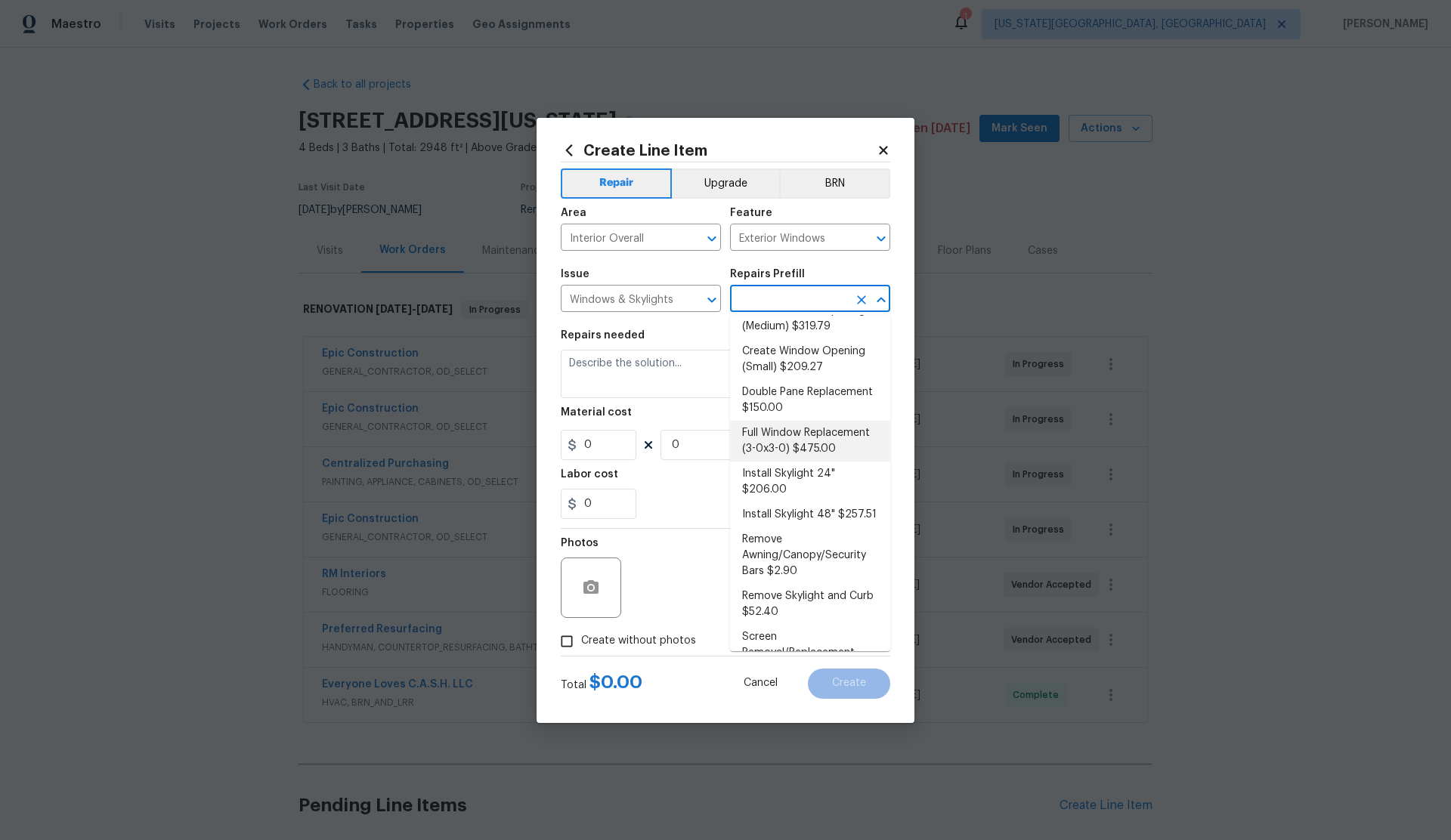
click at [791, 435] on li "Full Window Replacement (3-0x3-0) $475.00" at bounding box center [810, 441] width 160 height 41
type input "Full Window Replacement (3-0x3-0) $475.00"
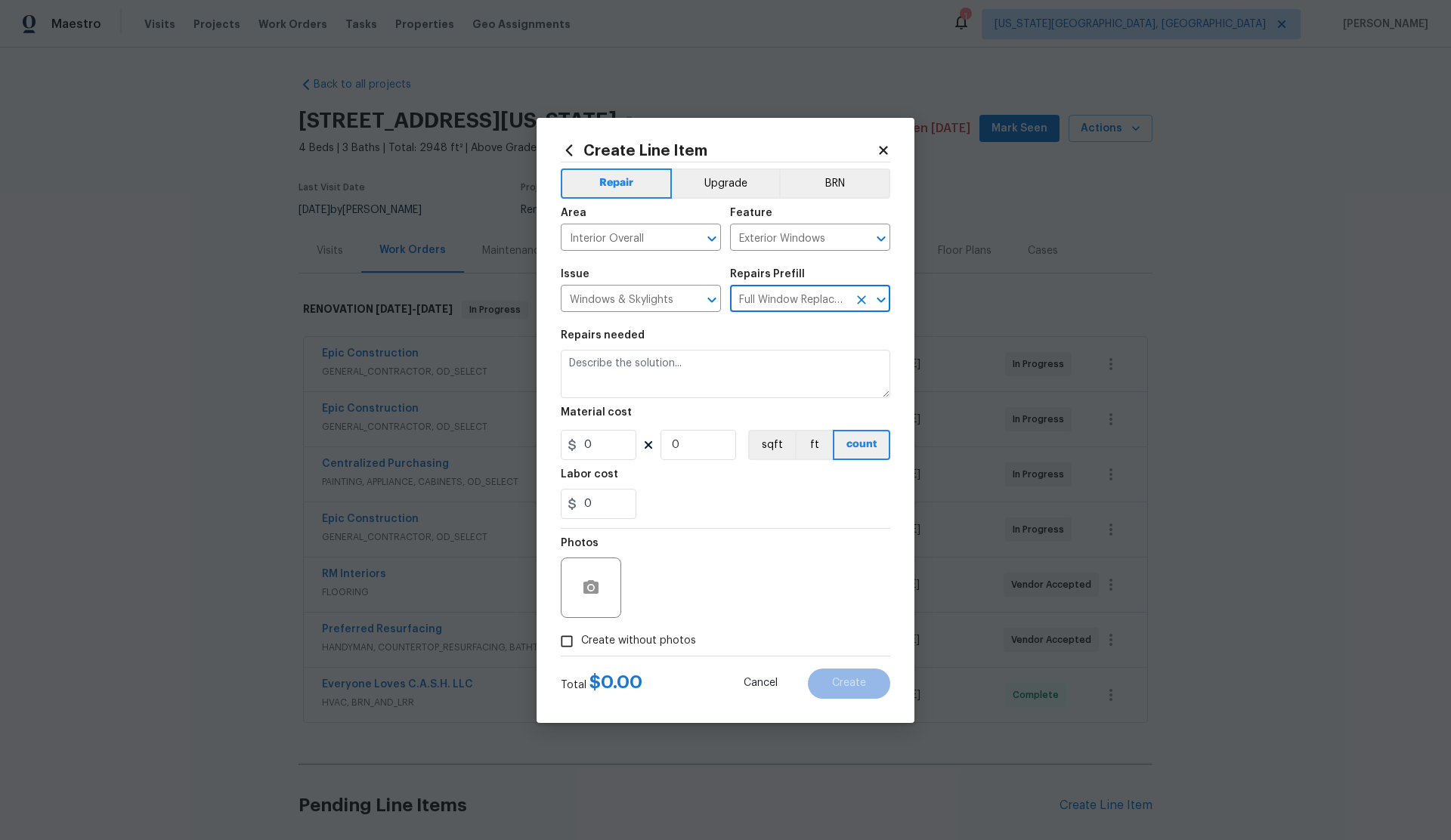
type textarea "Remove and replace the 3-0 x 3-0 vinyl double hung, dual pane window with new. …"
type input "1"
type input "475"
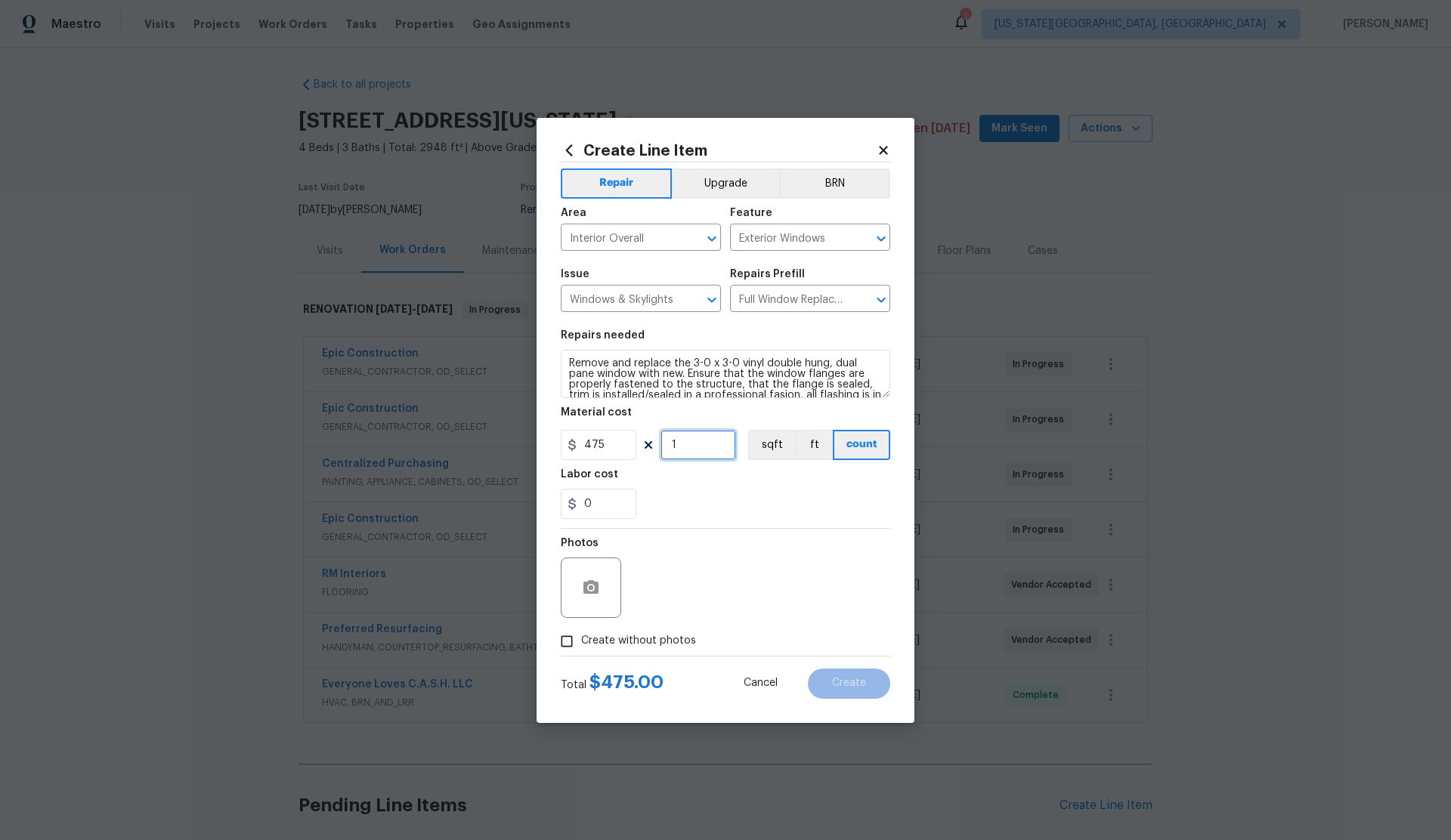
drag, startPoint x: 681, startPoint y: 444, endPoint x: 666, endPoint y: 444, distance: 15.0
click at [666, 444] on input "1" at bounding box center [698, 445] width 75 height 30
type input "2"
drag, startPoint x: 571, startPoint y: 641, endPoint x: 623, endPoint y: 619, distance: 56.5
click at [591, 633] on label "Create without photos" at bounding box center [623, 641] width 144 height 29
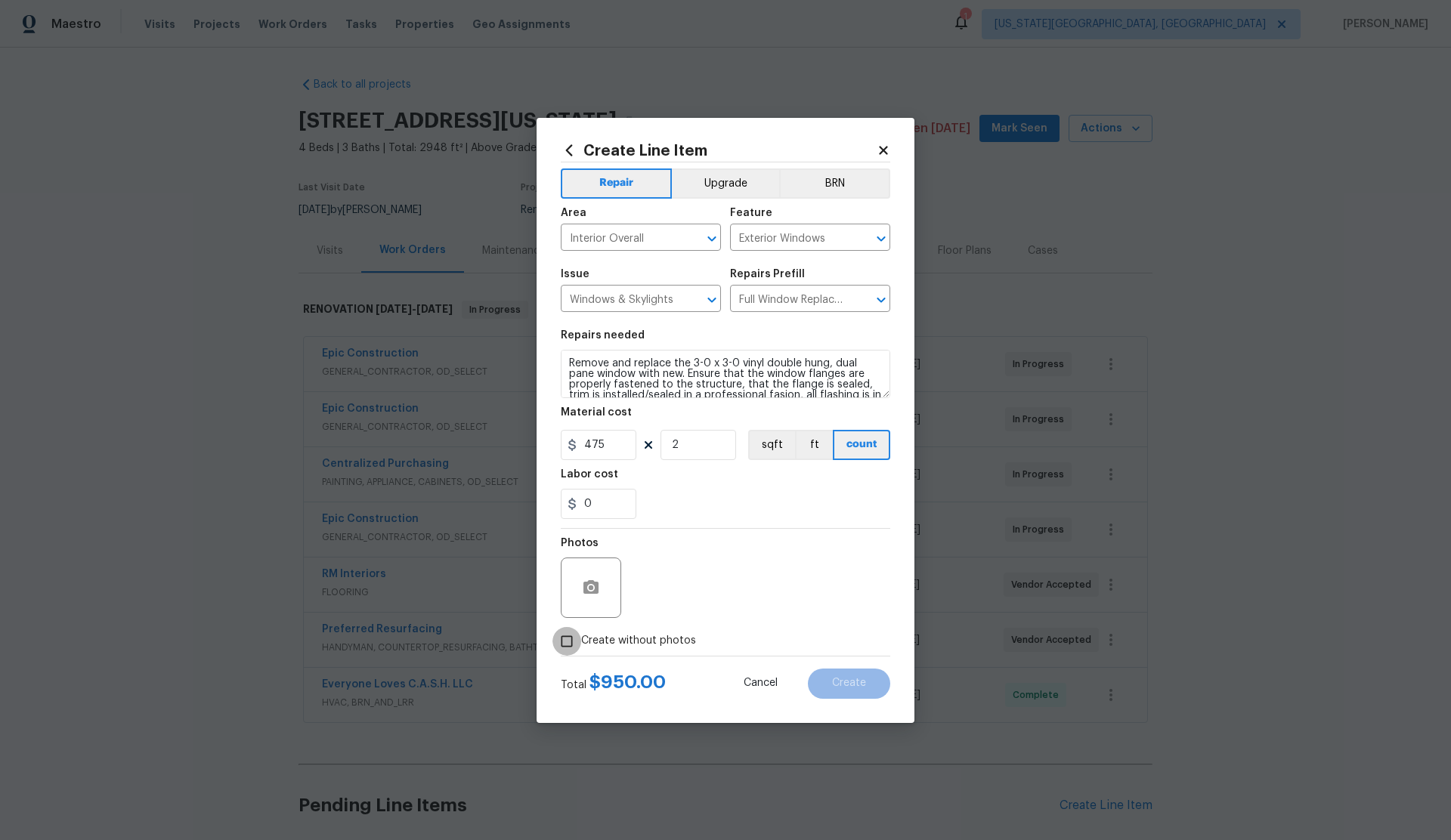
click at [581, 633] on input "Create without photos" at bounding box center [566, 641] width 29 height 29
checkbox input "true"
click at [710, 592] on textarea at bounding box center [761, 588] width 257 height 61
type textarea "."
click at [851, 678] on span "Create" at bounding box center [848, 683] width 34 height 11
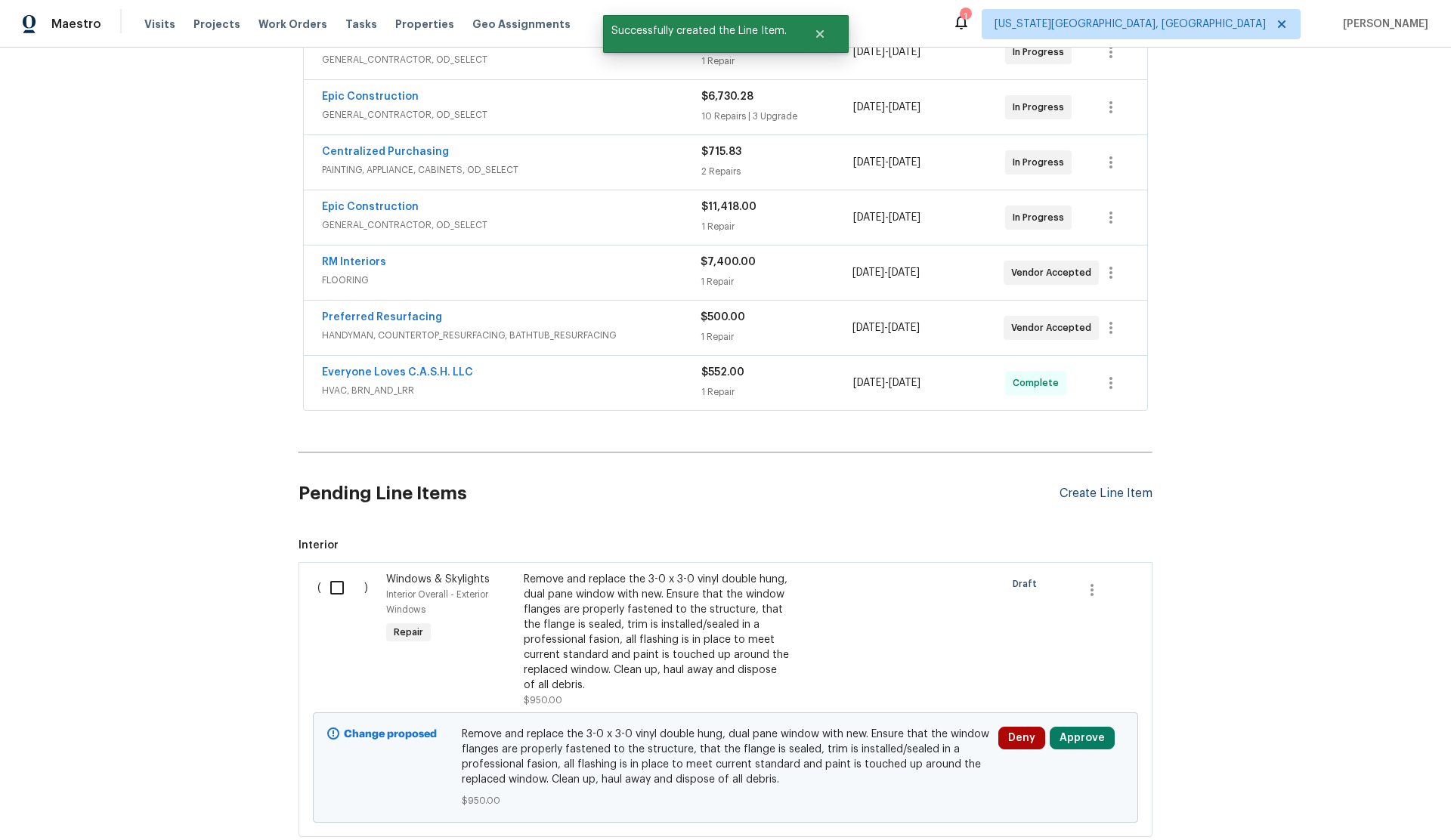
scroll to position [413, 0]
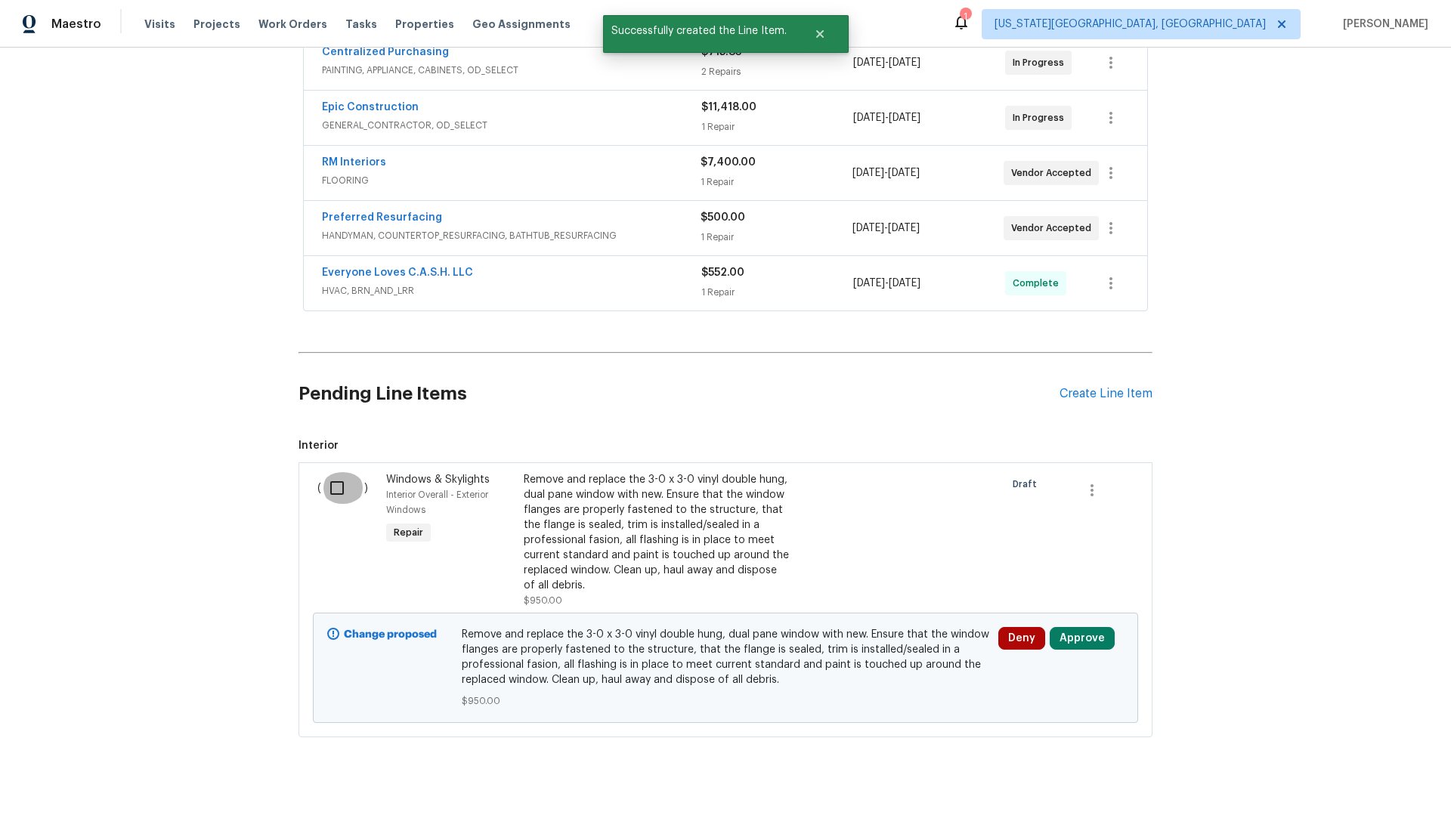
drag, startPoint x: 333, startPoint y: 486, endPoint x: 461, endPoint y: 515, distance: 131.2
click at [335, 486] on input "checkbox" at bounding box center [343, 488] width 43 height 32
checkbox input "true"
click at [1333, 806] on span "Create Work Order" at bounding box center [1364, 802] width 101 height 19
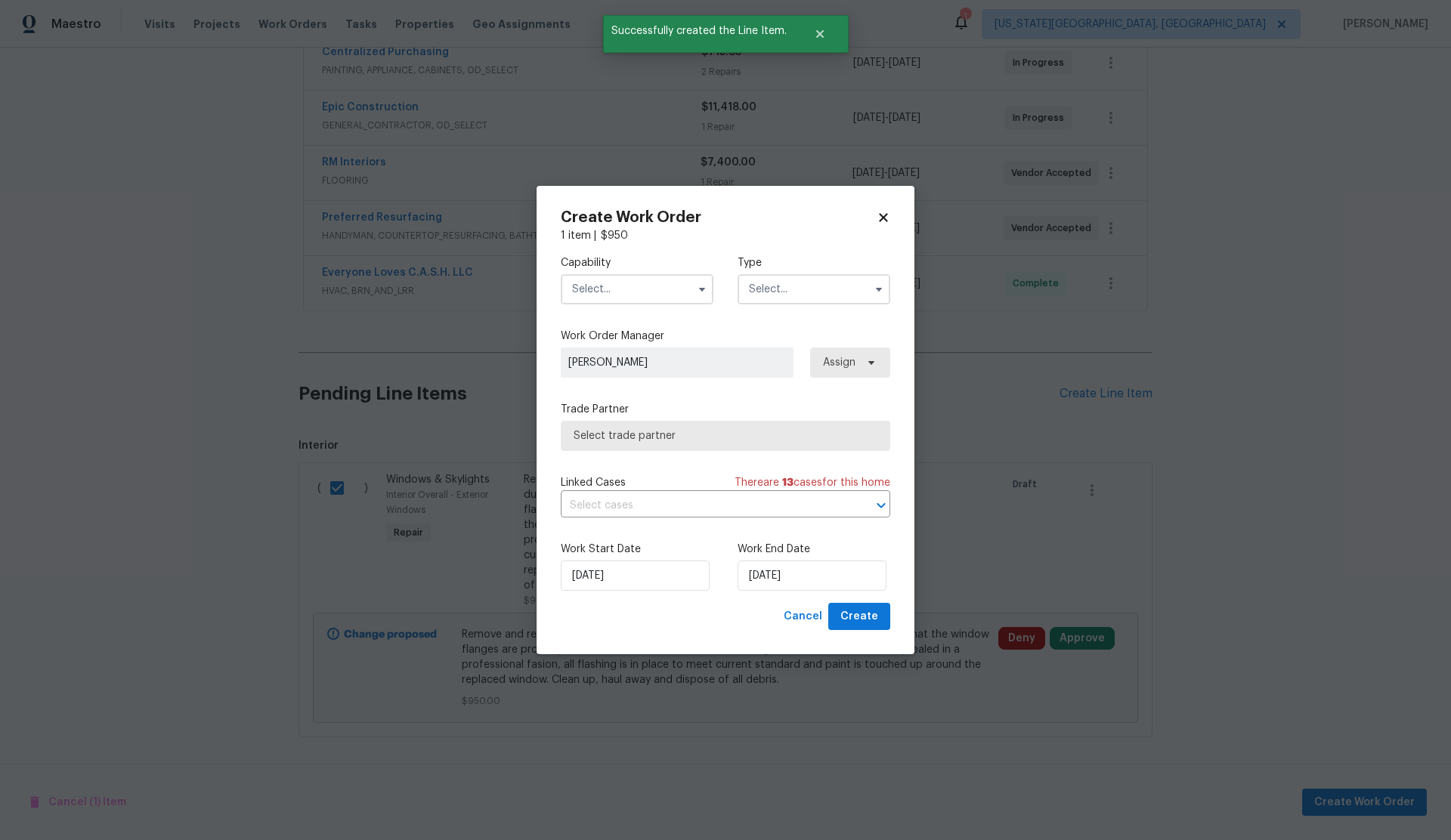
click at [610, 288] on input "text" at bounding box center [637, 289] width 153 height 30
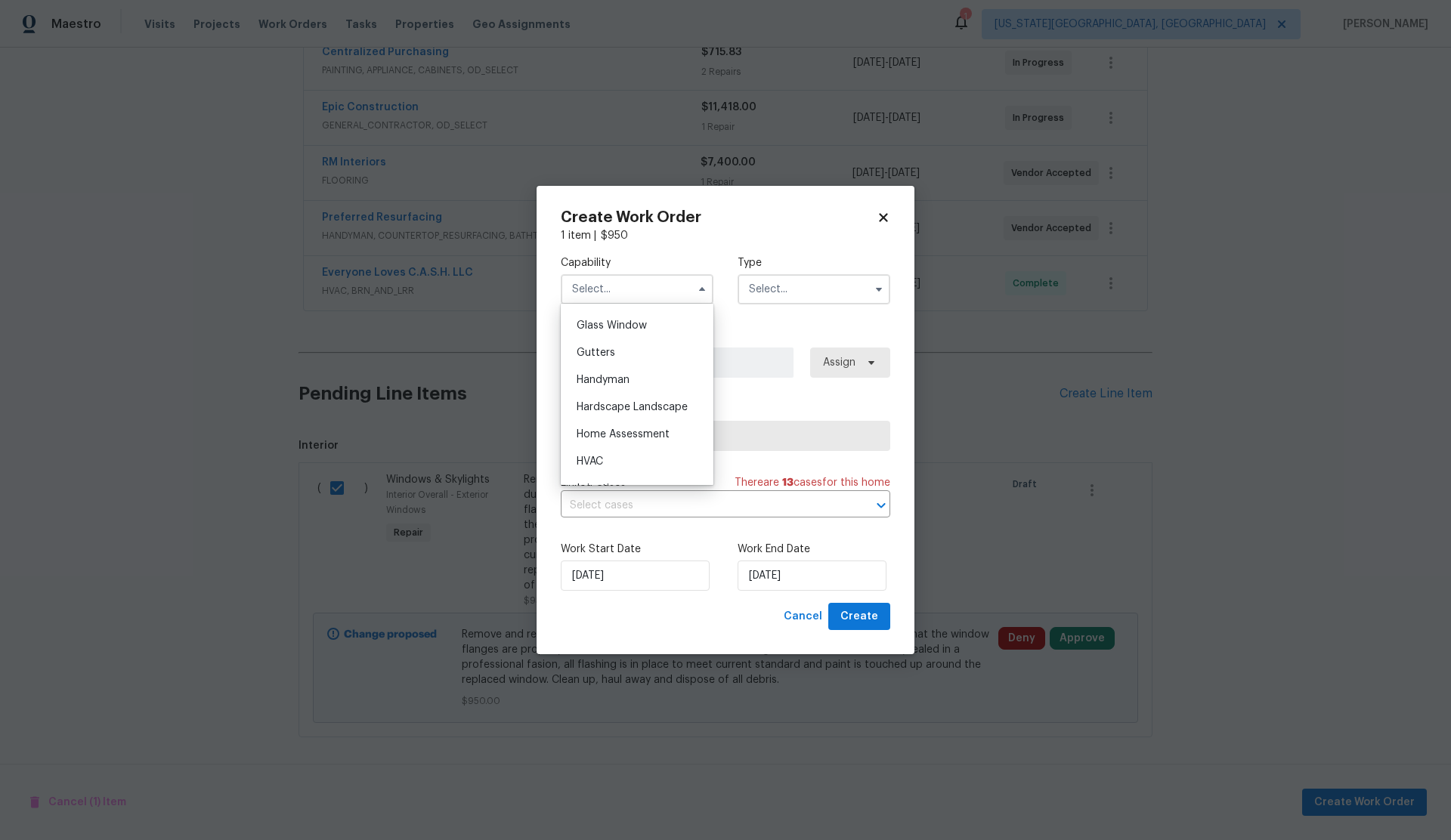
scroll to position [774, 0]
click at [629, 389] on div "Handyman" at bounding box center [637, 378] width 145 height 27
type input "Handyman"
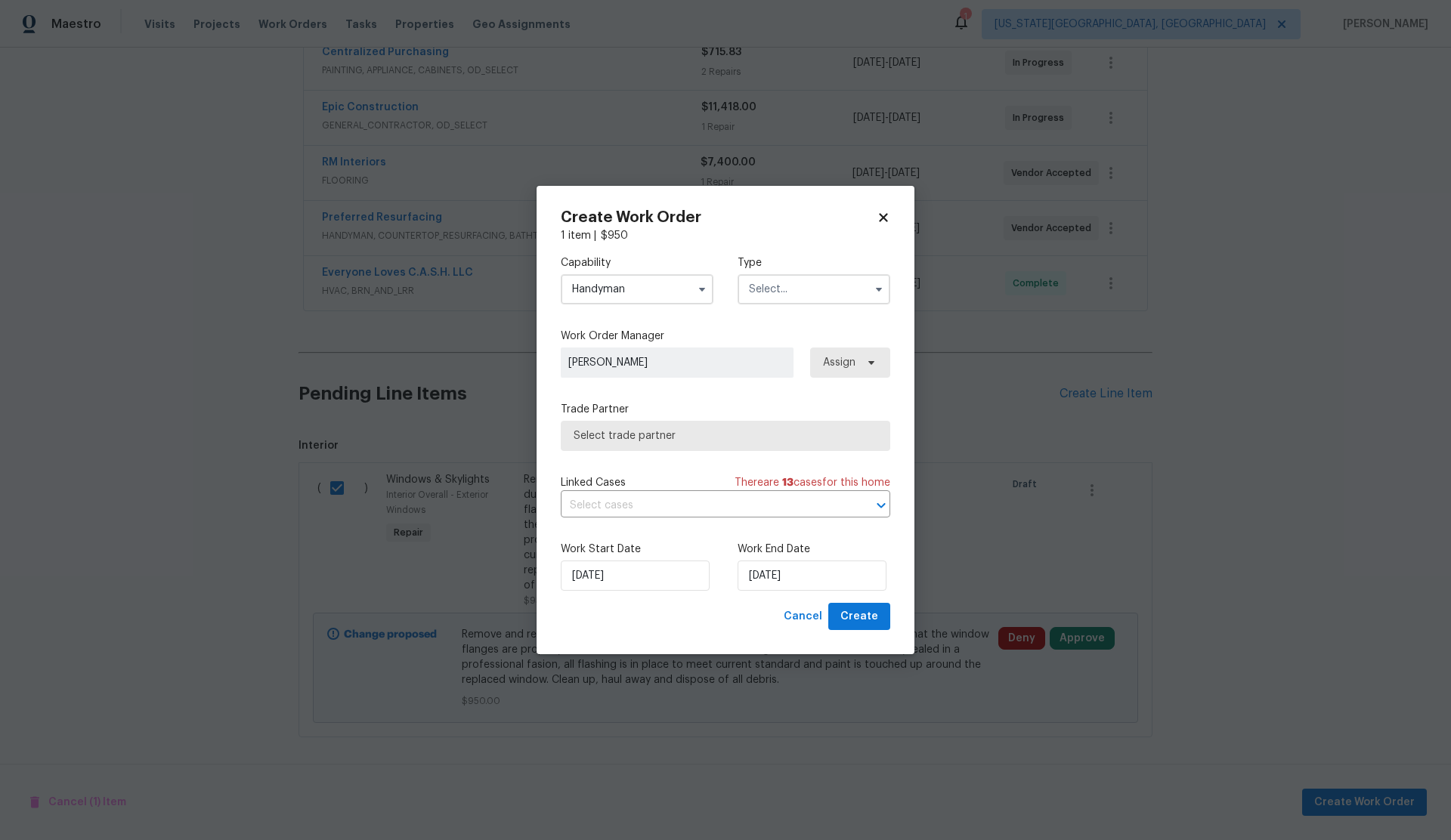
click at [783, 293] on input "text" at bounding box center [814, 289] width 153 height 30
click at [770, 441] on span "Renovation" at bounding box center [781, 445] width 56 height 11
type input "Renovation"
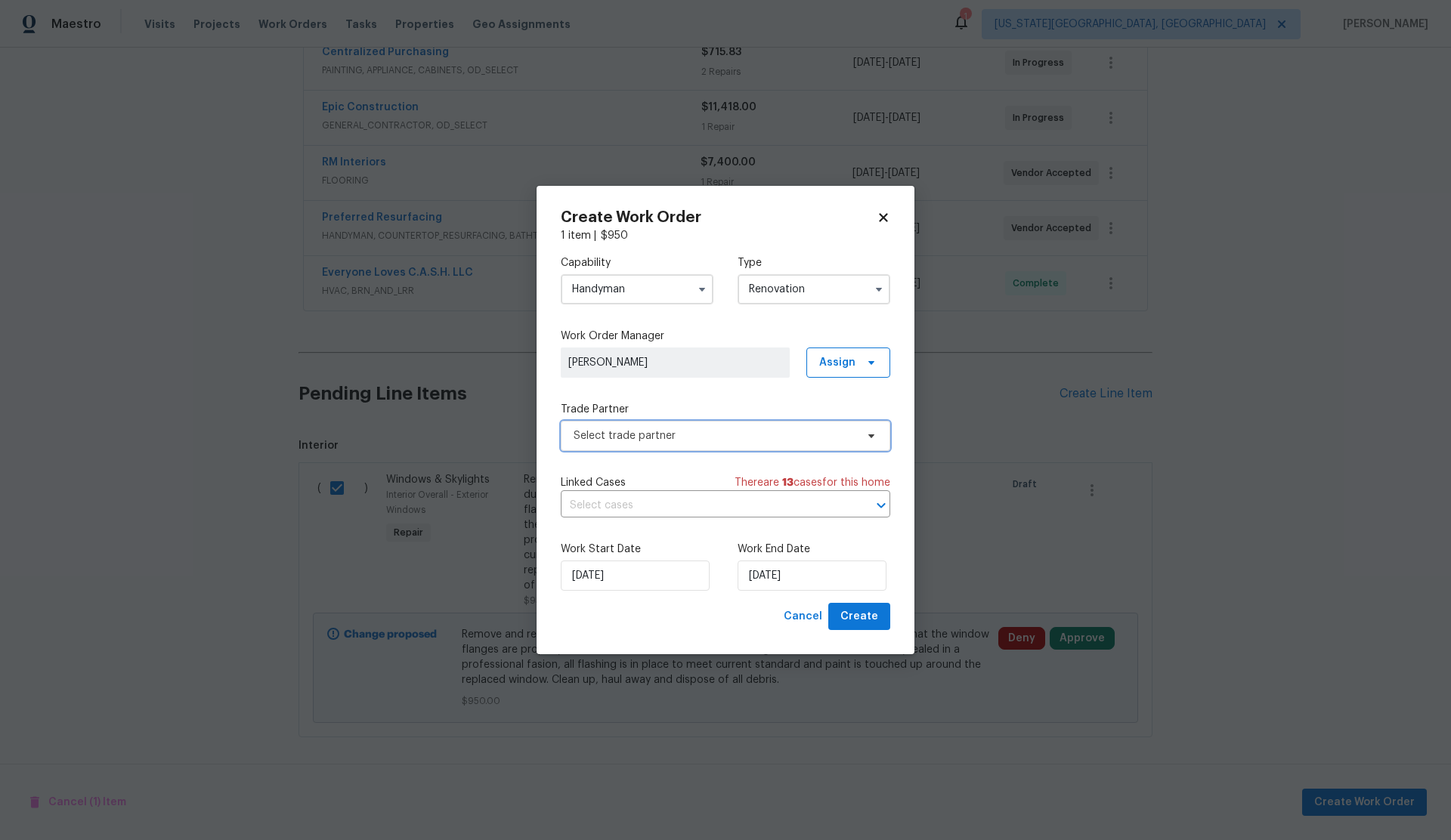
click at [684, 436] on span "Select trade partner" at bounding box center [714, 436] width 282 height 15
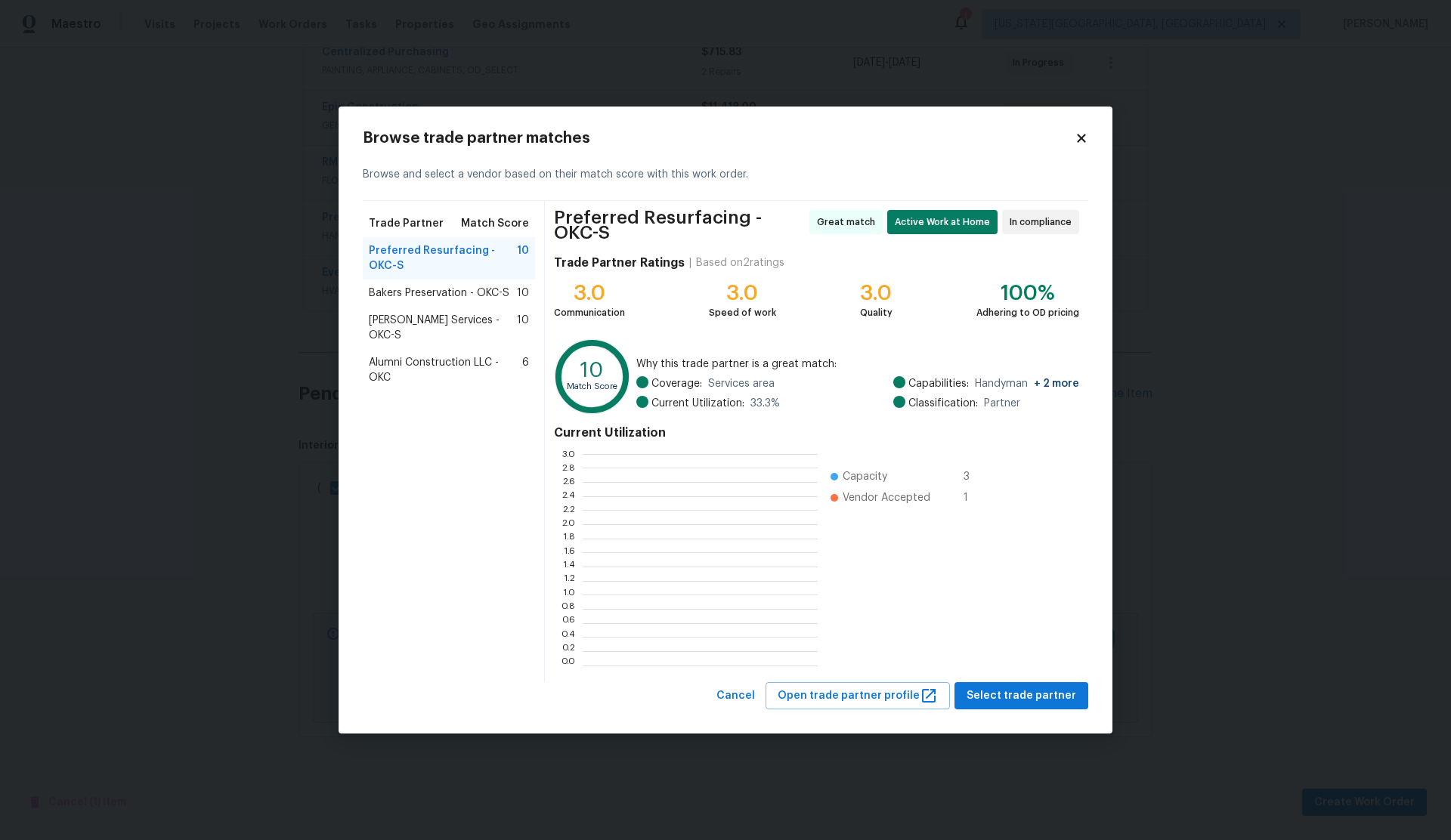
scroll to position [212, 235]
click at [1080, 137] on icon at bounding box center [1081, 138] width 8 height 8
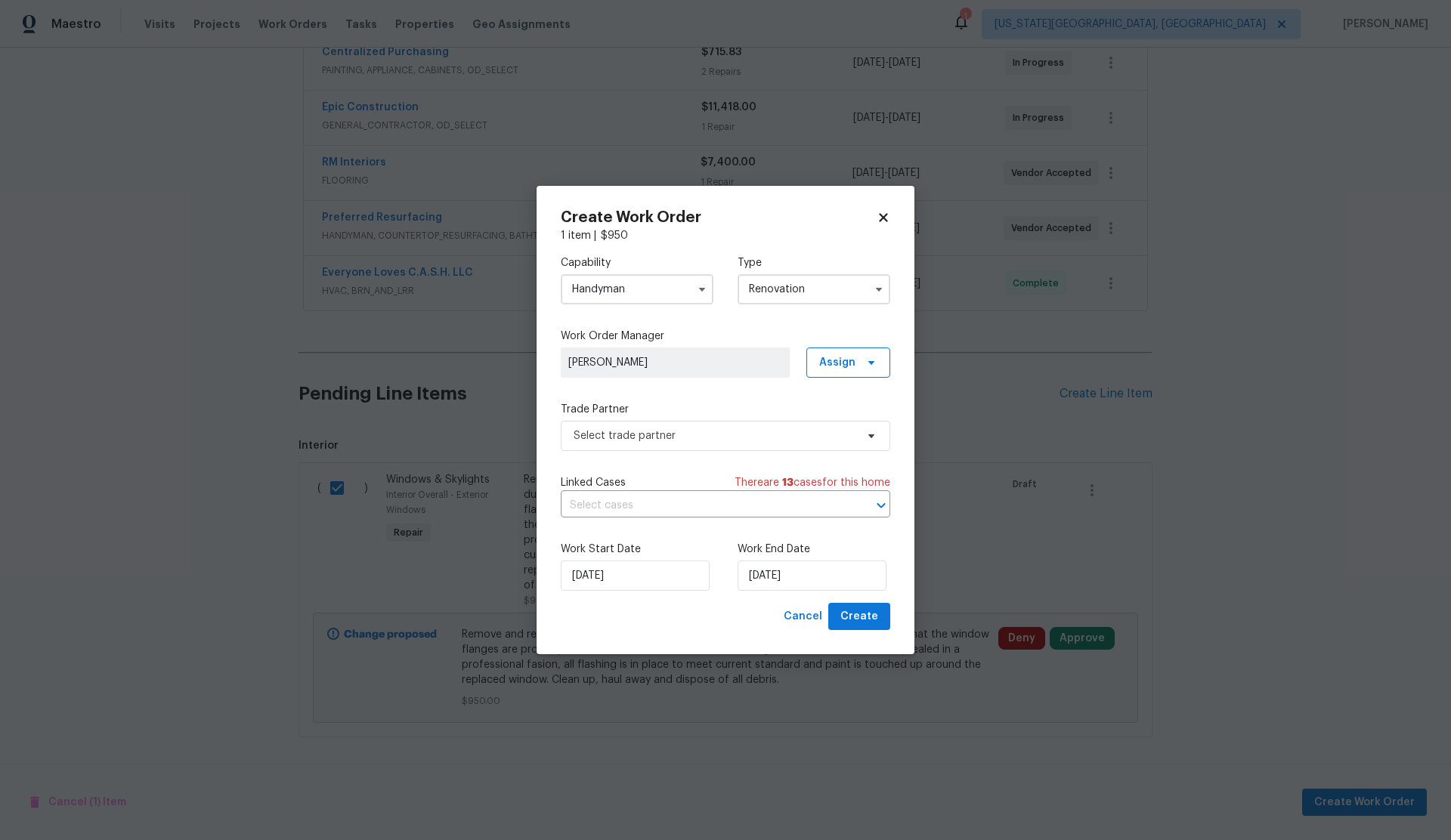
click at [664, 288] on input "Handyman" at bounding box center [637, 289] width 153 height 30
click at [629, 378] on span "General Contractor" at bounding box center [625, 376] width 98 height 11
type input "General Contractor"
click at [704, 440] on span "Select trade partner" at bounding box center [714, 436] width 282 height 15
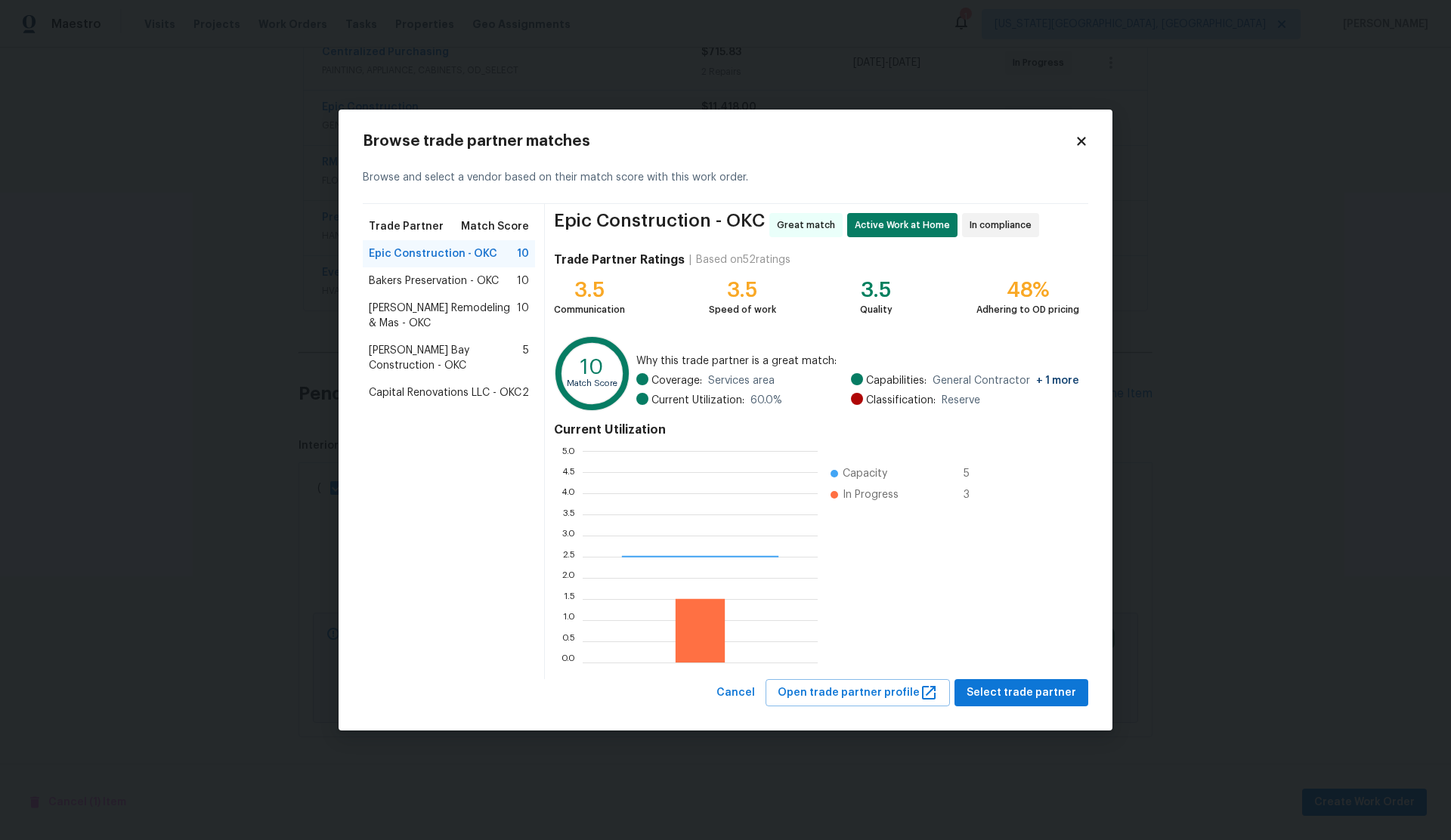
scroll to position [212, 235]
click at [398, 352] on span "[PERSON_NAME] Bay Construction - OKC" at bounding box center [446, 358] width 154 height 30
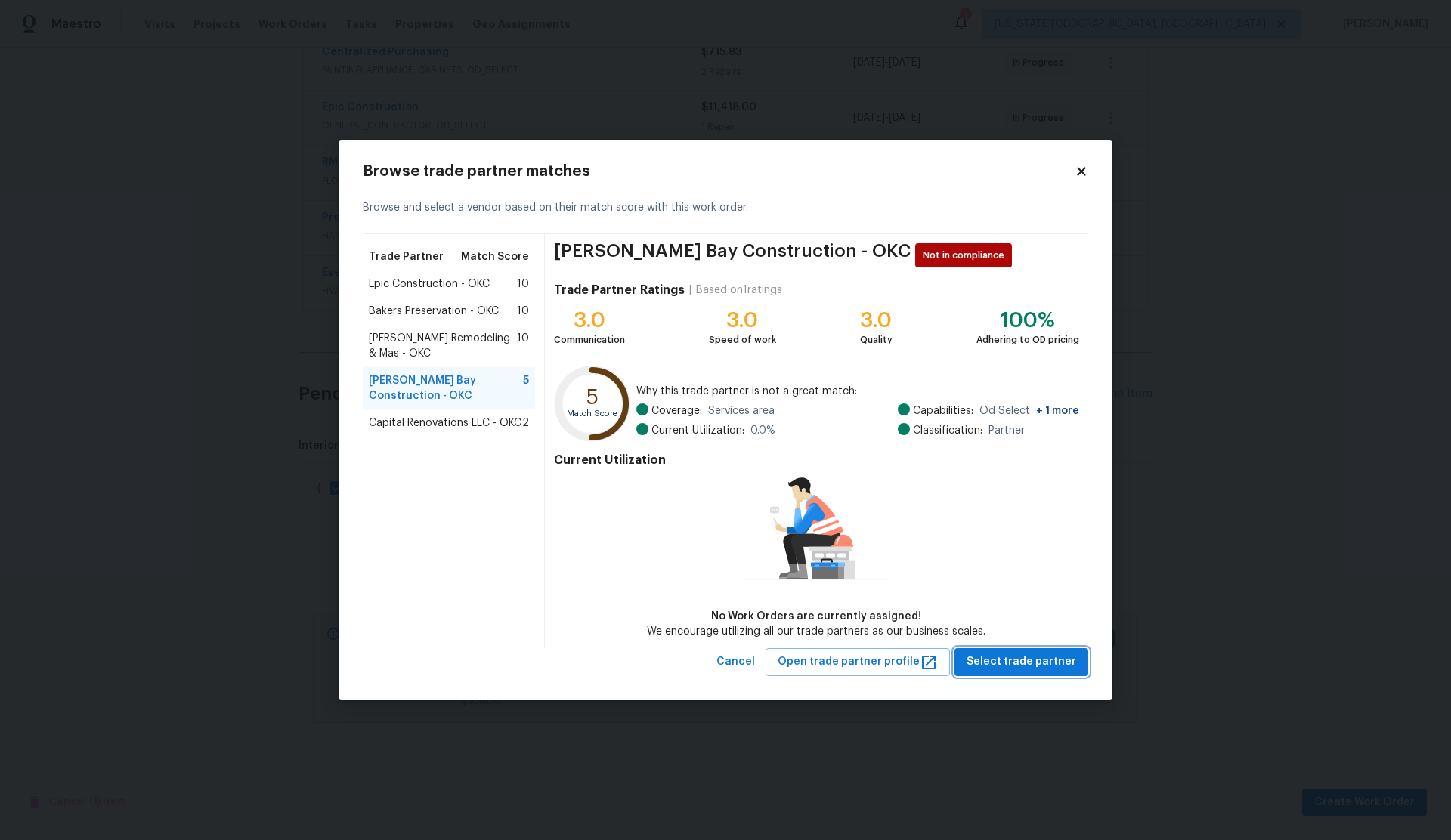
click at [1007, 655] on span "Select trade partner" at bounding box center [1021, 662] width 110 height 19
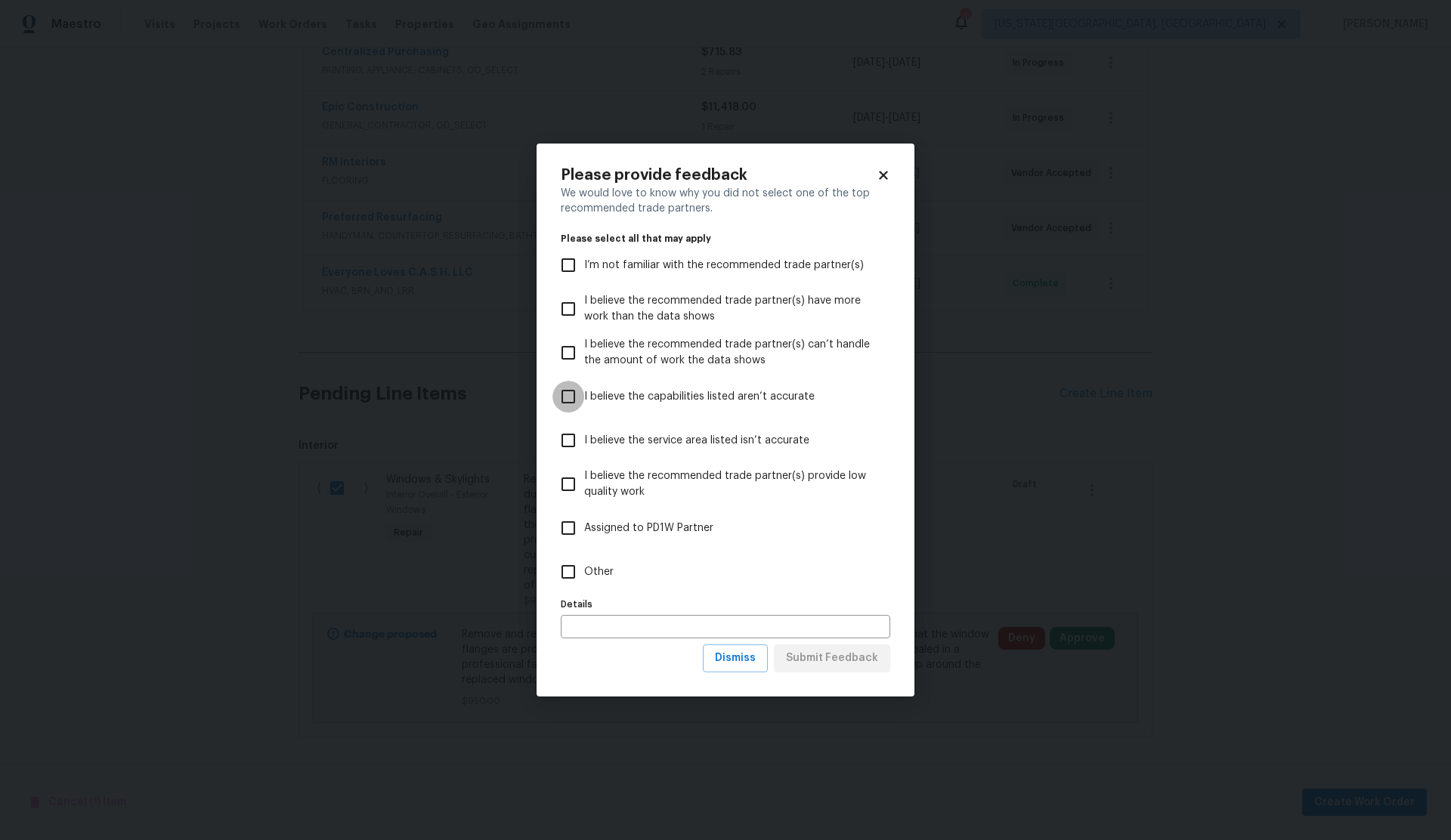
drag, startPoint x: 568, startPoint y: 399, endPoint x: 576, endPoint y: 418, distance: 20.6
click at [568, 399] on input "I believe the capabilities listed aren’t accurate" at bounding box center [568, 396] width 32 height 32
checkbox input "true"
click at [821, 657] on span "Submit Feedback" at bounding box center [832, 658] width 92 height 19
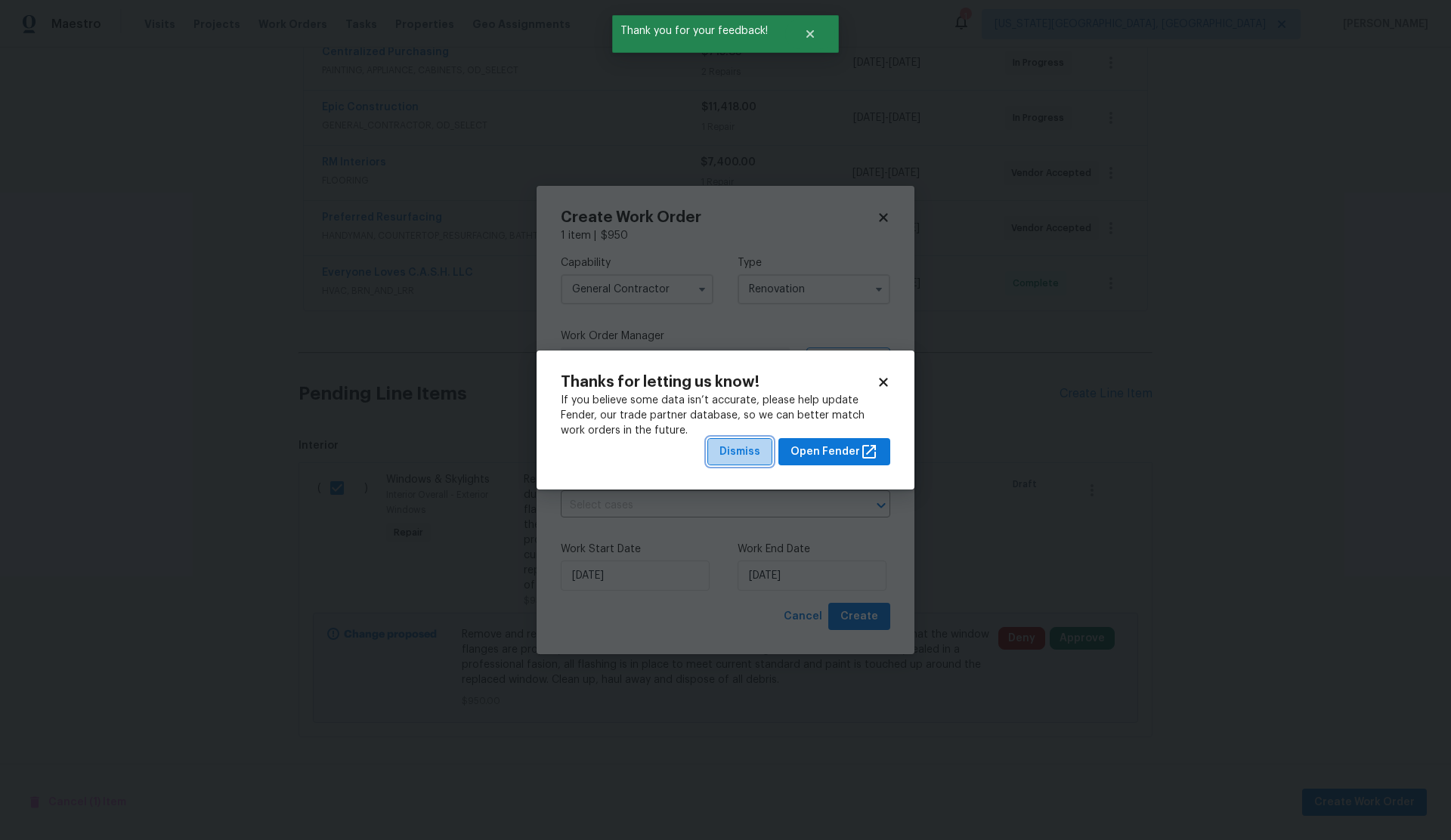
click at [744, 454] on span "Dismiss" at bounding box center [740, 452] width 41 height 19
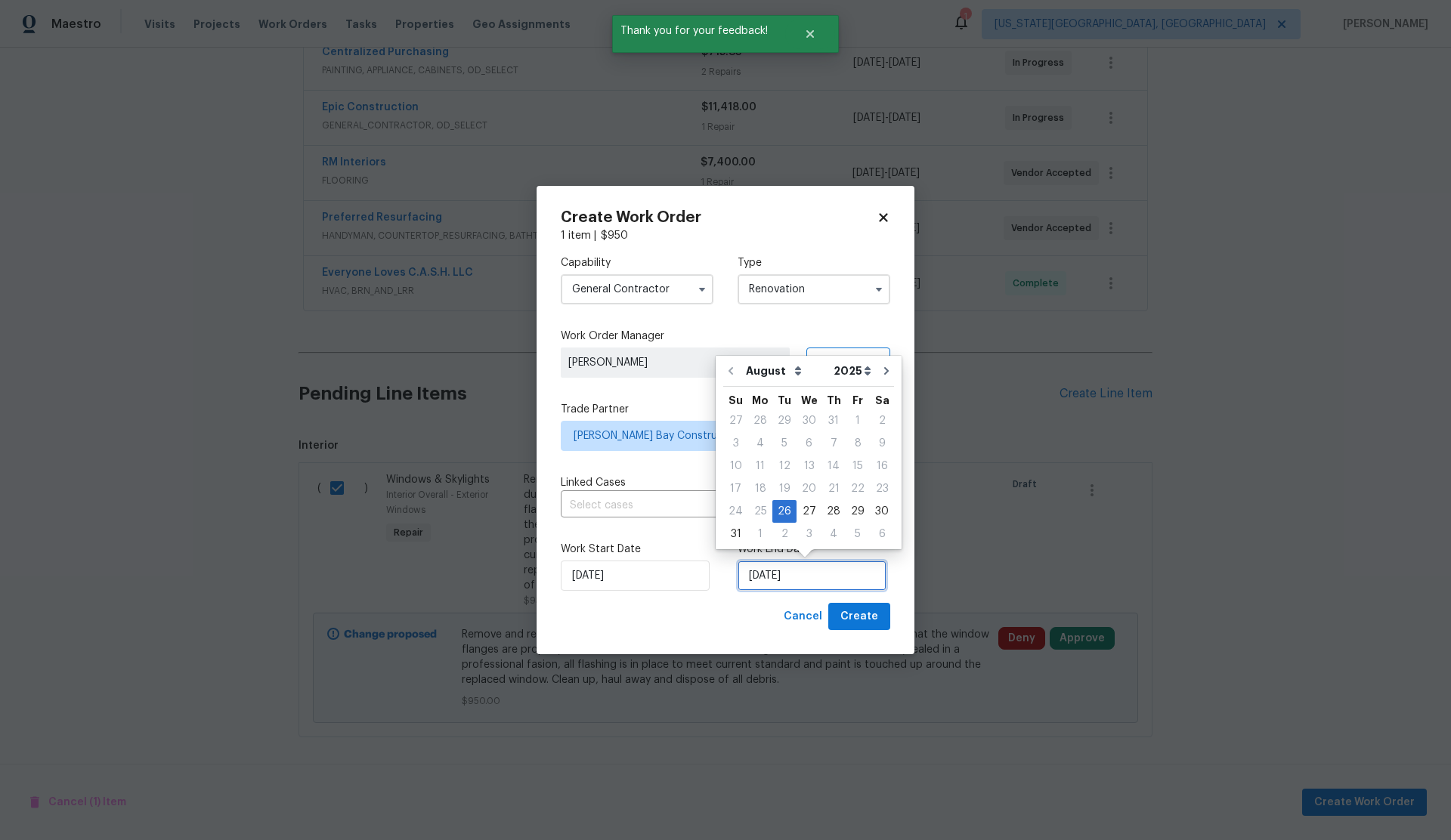
click at [795, 579] on input "[DATE]" at bounding box center [811, 576] width 148 height 30
click at [849, 532] on div "5" at bounding box center [857, 534] width 24 height 21
type input "[DATE]"
select select "8"
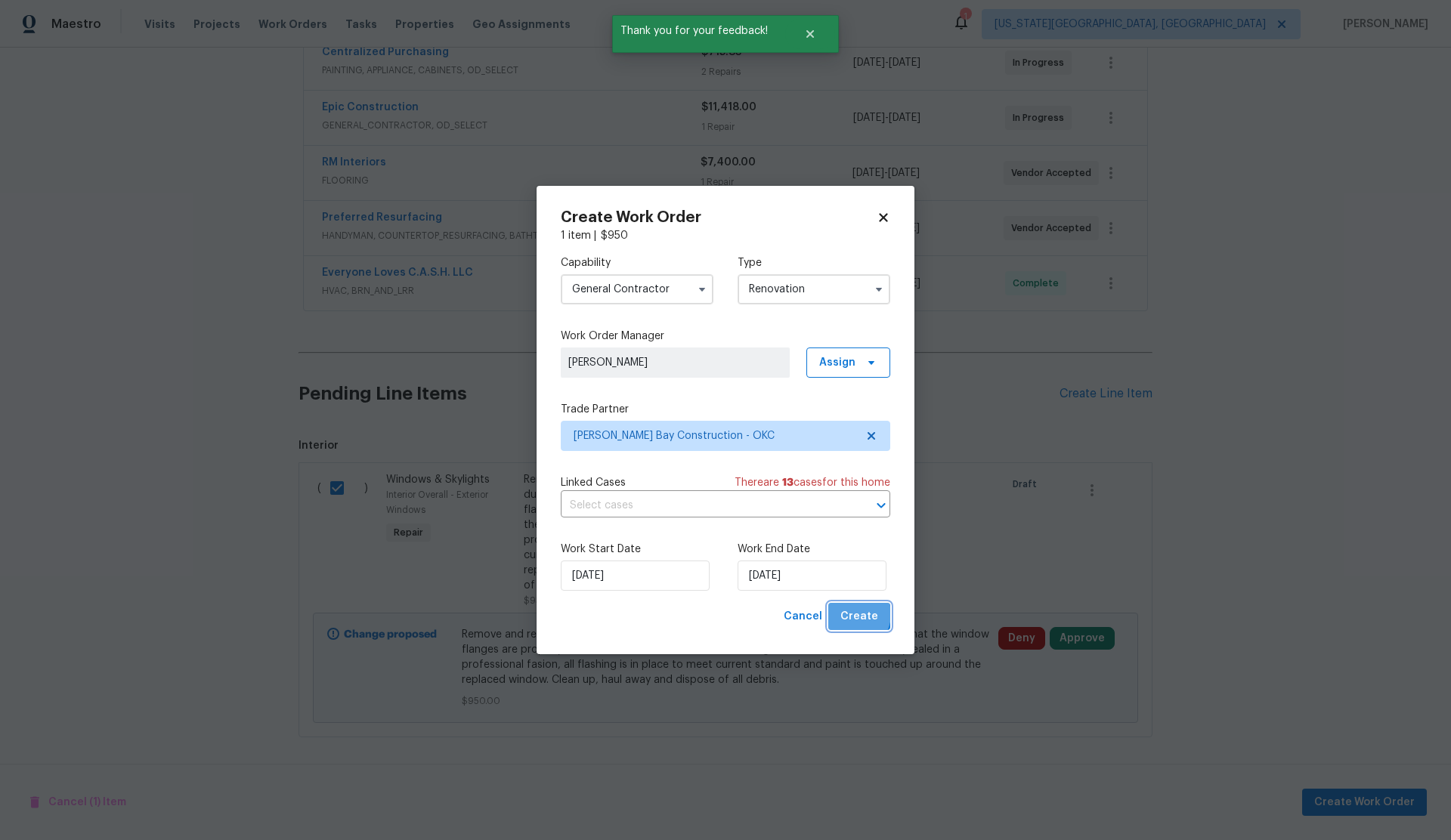
click at [855, 614] on span "Create" at bounding box center [859, 617] width 38 height 19
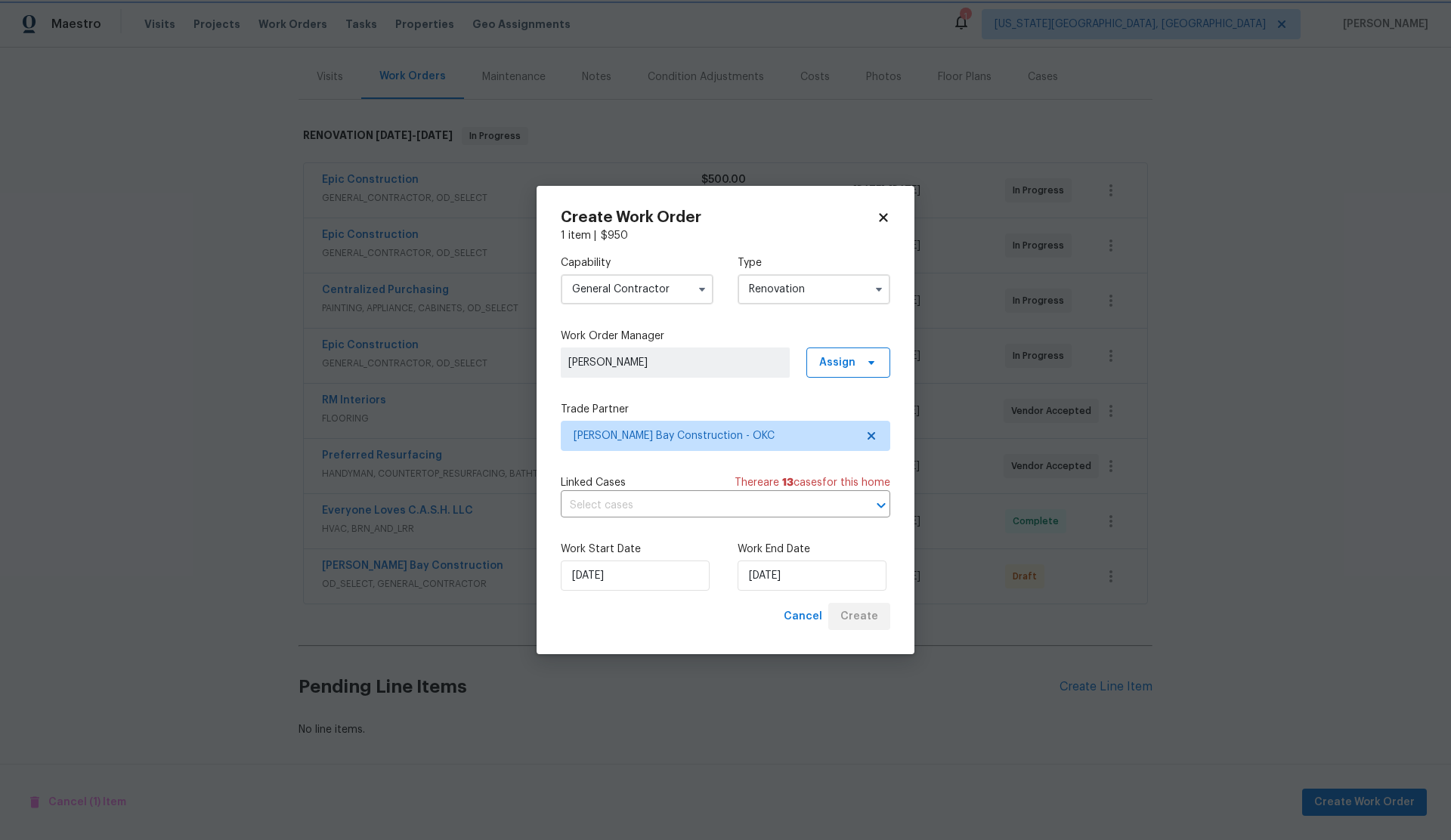
scroll to position [175, 0]
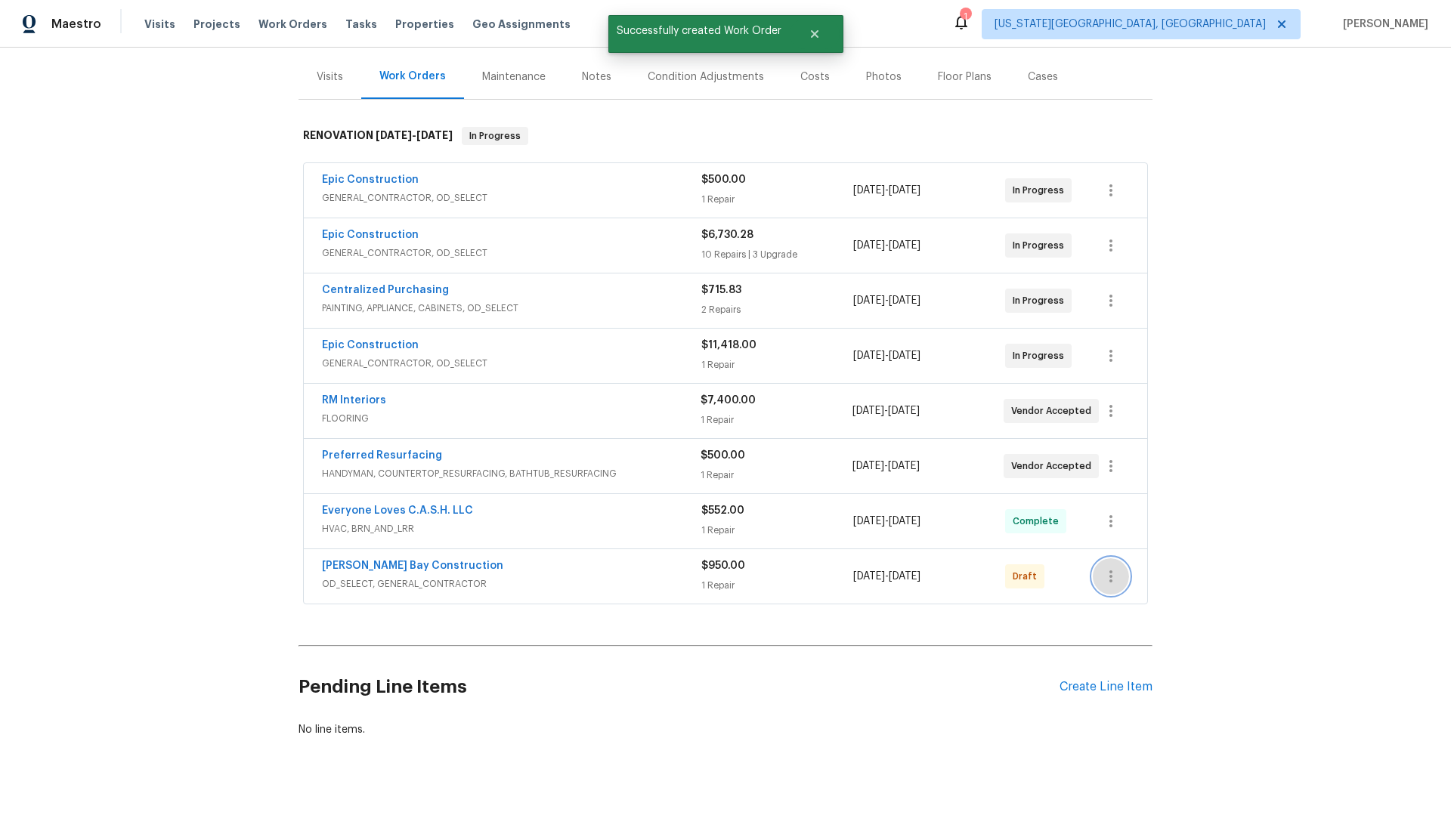
click at [1114, 582] on icon "button" at bounding box center [1111, 577] width 18 height 18
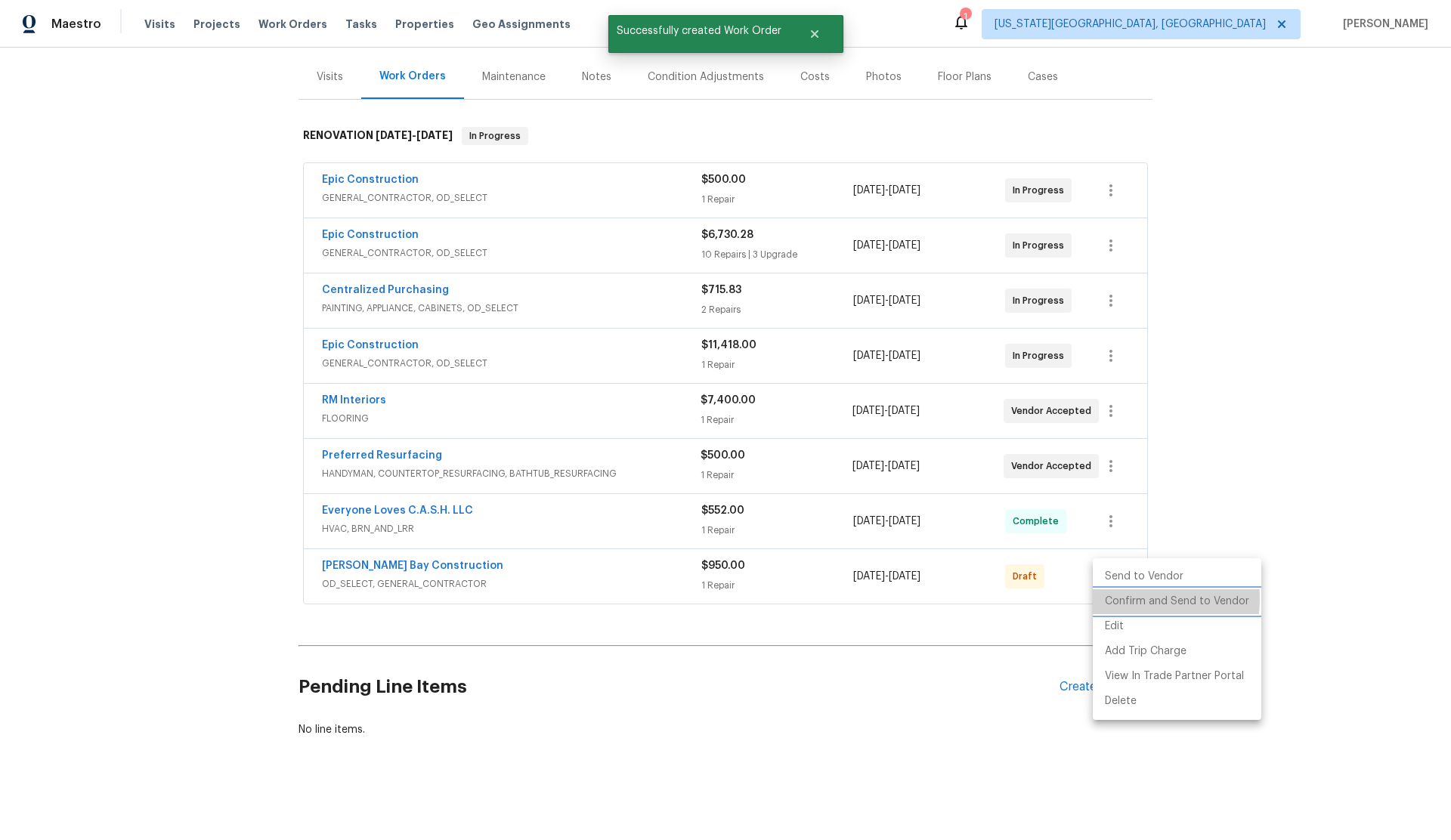
click at [1125, 600] on li "Confirm and Send to Vendor" at bounding box center [1176, 602] width 168 height 25
